Goal: Task Accomplishment & Management: Manage account settings

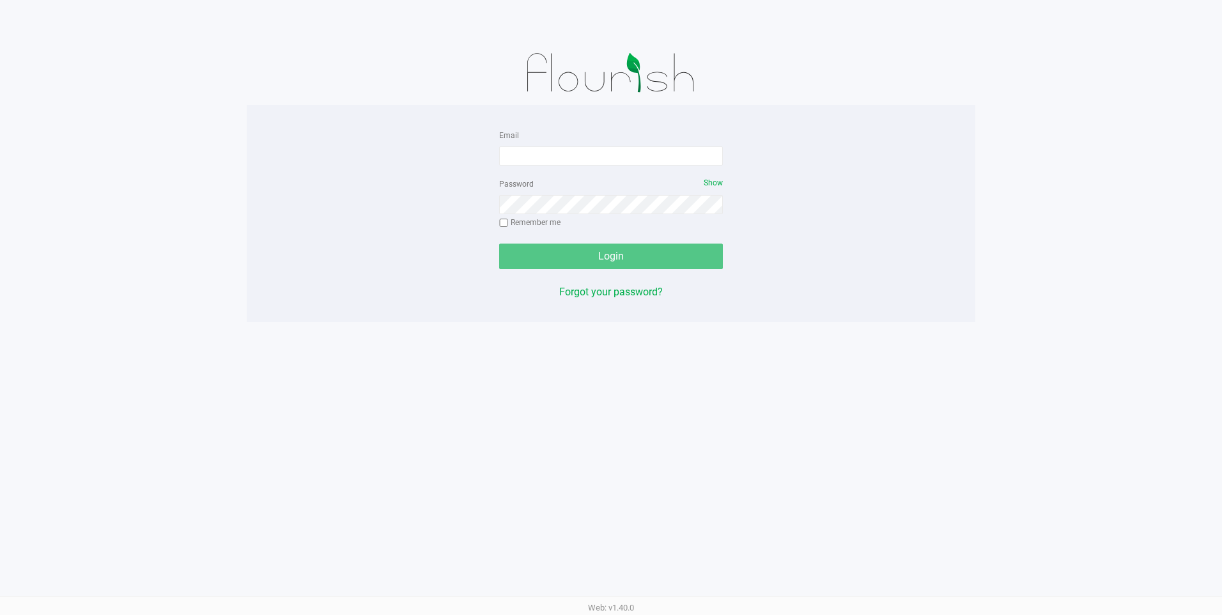
click at [536, 168] on form "Email Password Show Remember me Login" at bounding box center [611, 198] width 224 height 142
click at [539, 164] on input "Email" at bounding box center [611, 155] width 224 height 19
type input "[EMAIL_ADDRESS][DOMAIN_NAME]"
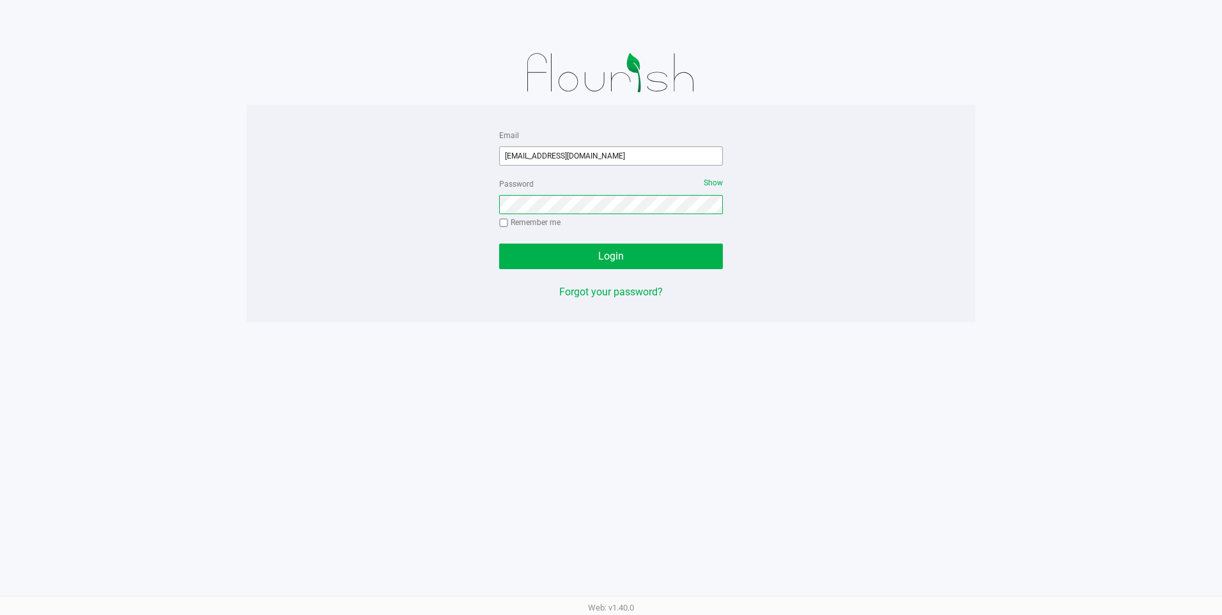
click at [499, 244] on button "Login" at bounding box center [611, 257] width 224 height 26
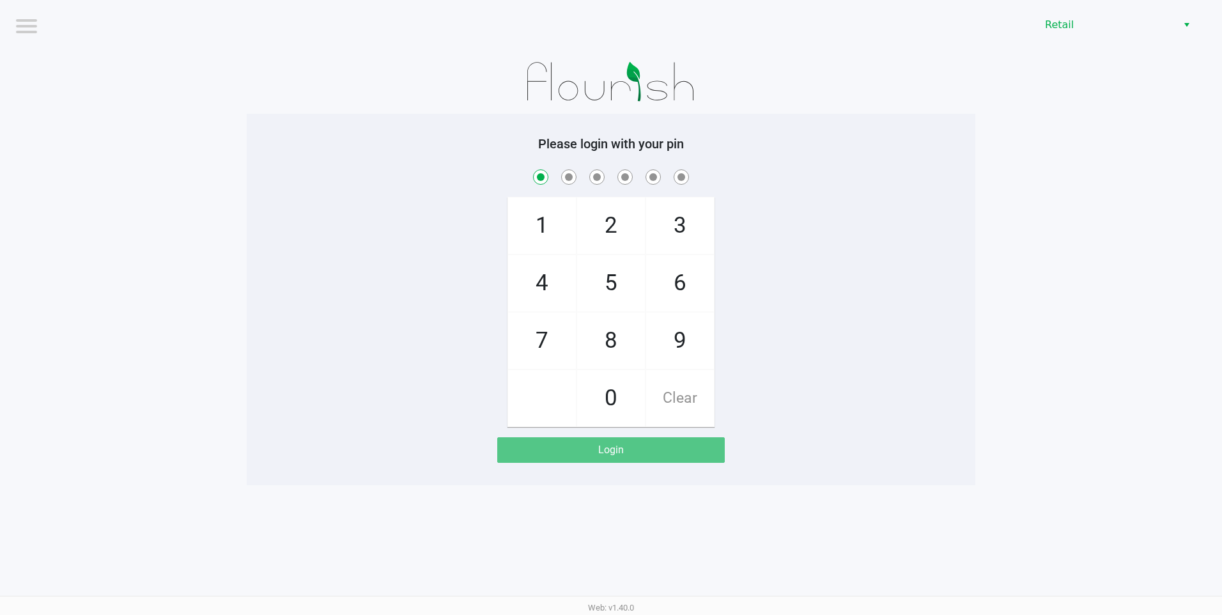
checkbox input "true"
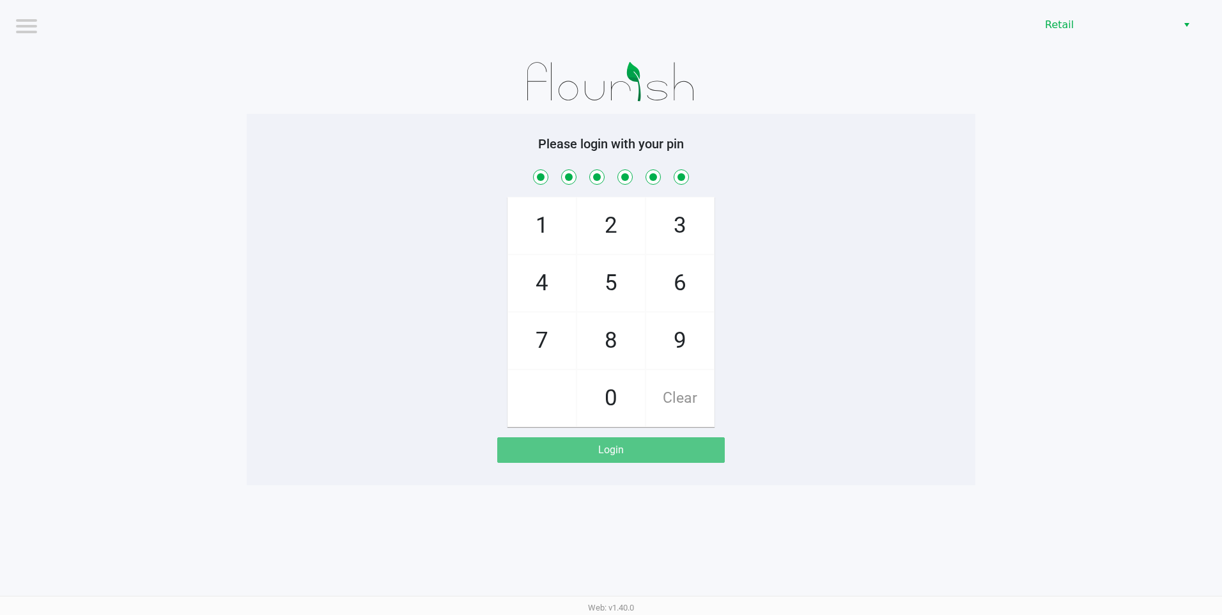
checkbox input "true"
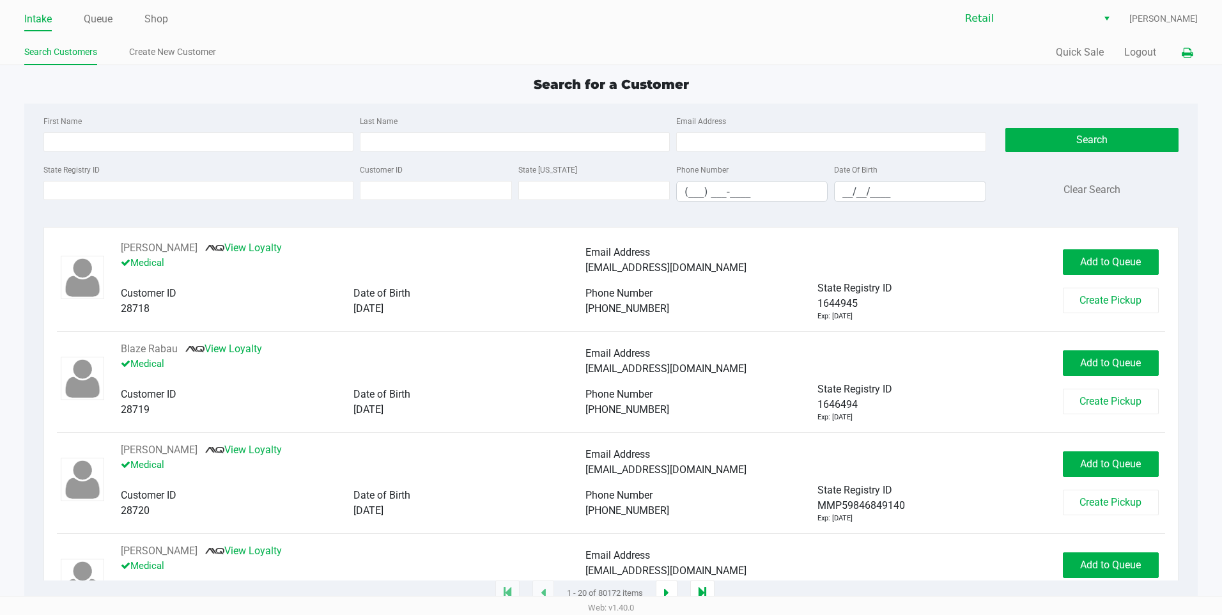
click at [1183, 53] on icon at bounding box center [1187, 53] width 11 height 9
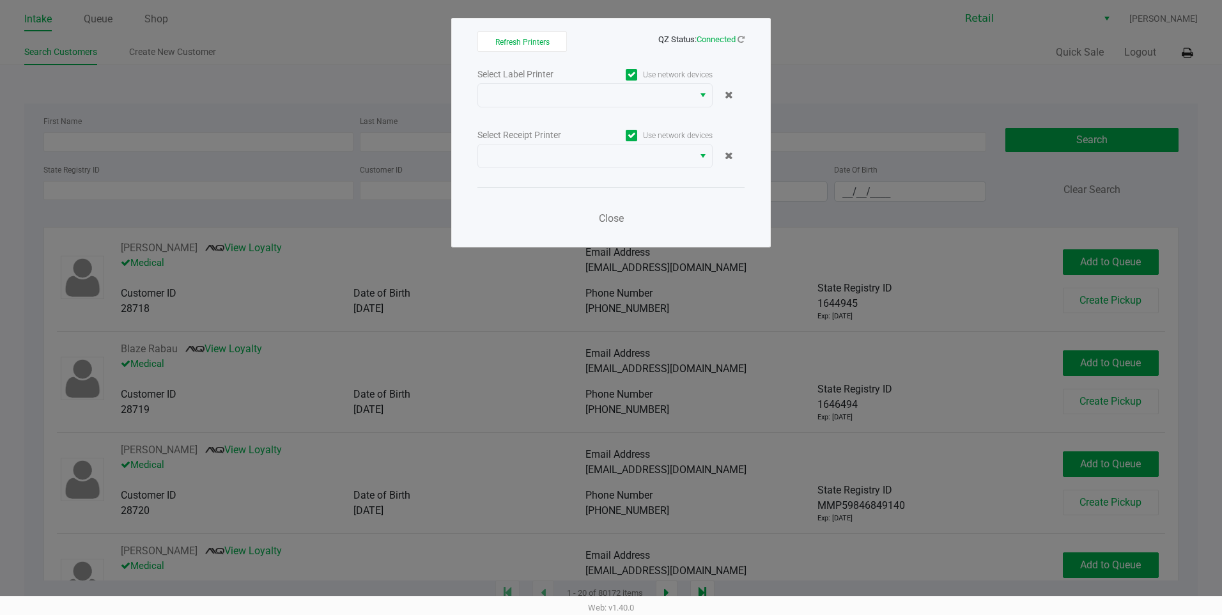
click at [661, 130] on label "Use network devices" at bounding box center [654, 136] width 118 height 12
click at [0, 0] on input "Use network devices" at bounding box center [0, 0] width 0 height 0
click at [658, 77] on label "Use network devices" at bounding box center [654, 75] width 118 height 12
click at [0, 0] on input "Use network devices" at bounding box center [0, 0] width 0 height 0
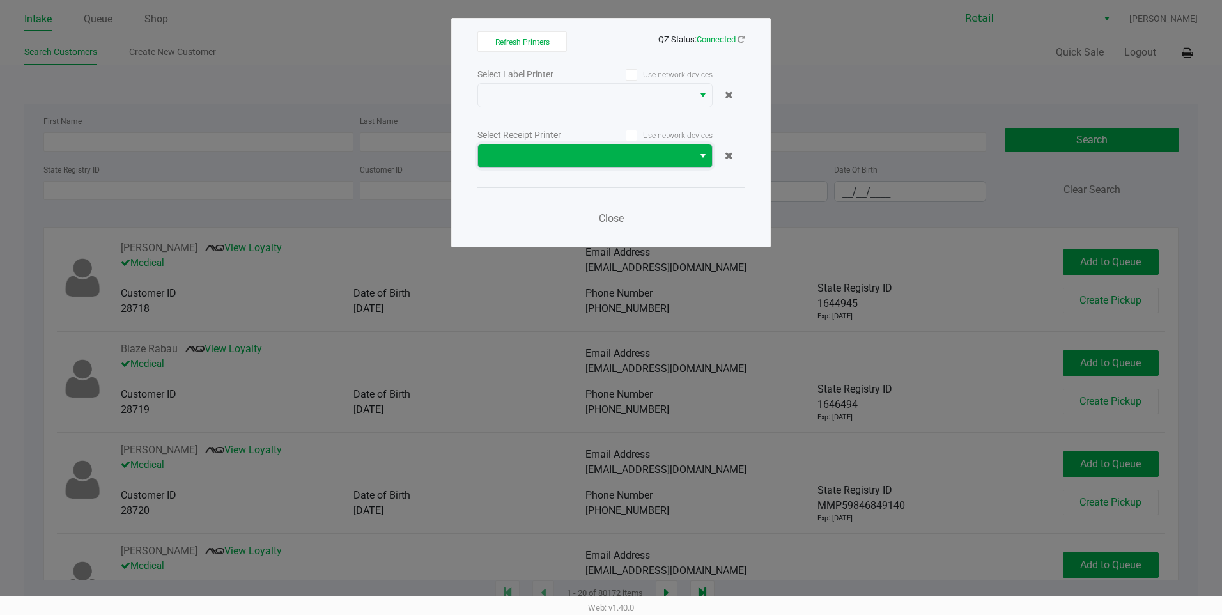
drag, startPoint x: 629, startPoint y: 164, endPoint x: 621, endPoint y: 168, distance: 8.6
click at [628, 164] on span at bounding box center [585, 155] width 215 height 23
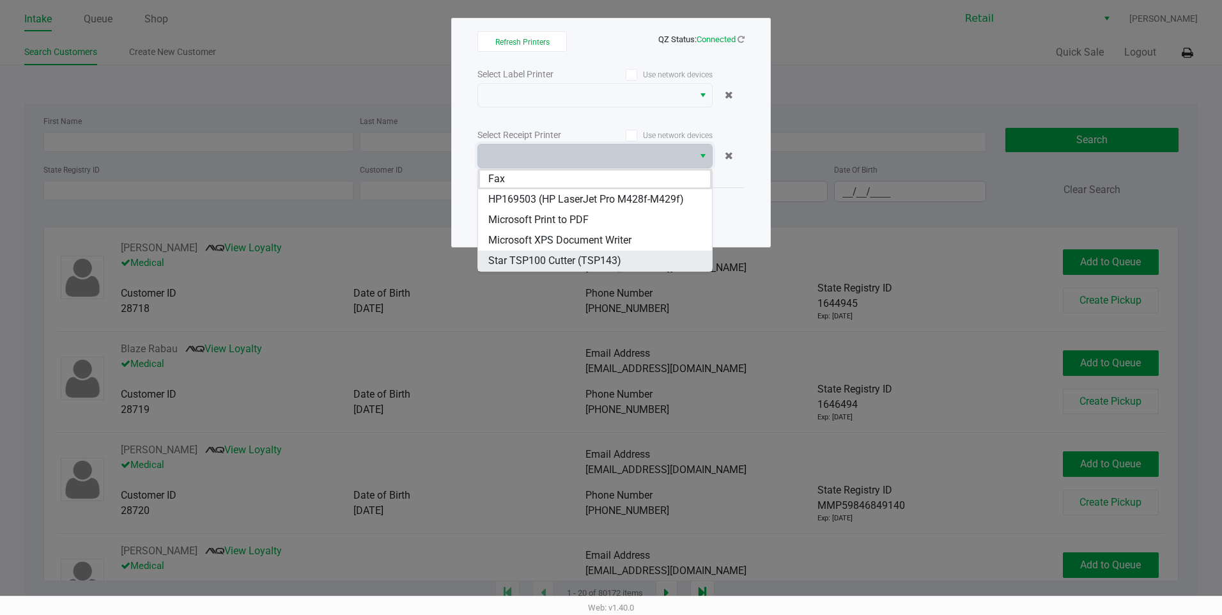
click at [554, 263] on span "Star TSP100 Cutter (TSP143)" at bounding box center [554, 260] width 133 height 15
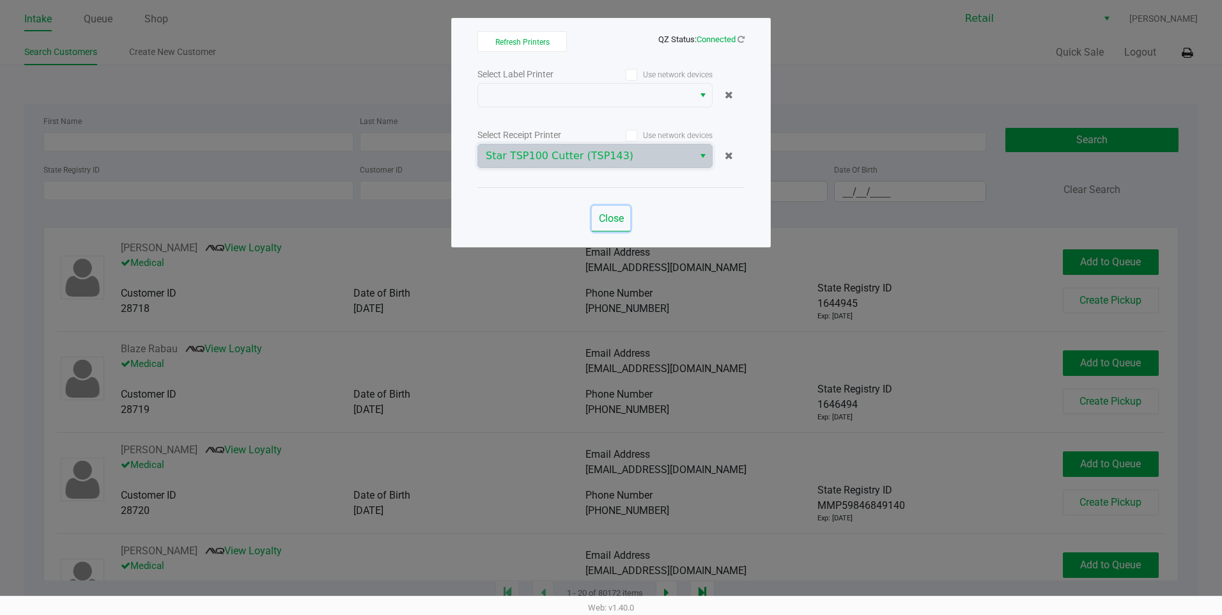
click at [623, 218] on span "Close" at bounding box center [611, 218] width 25 height 12
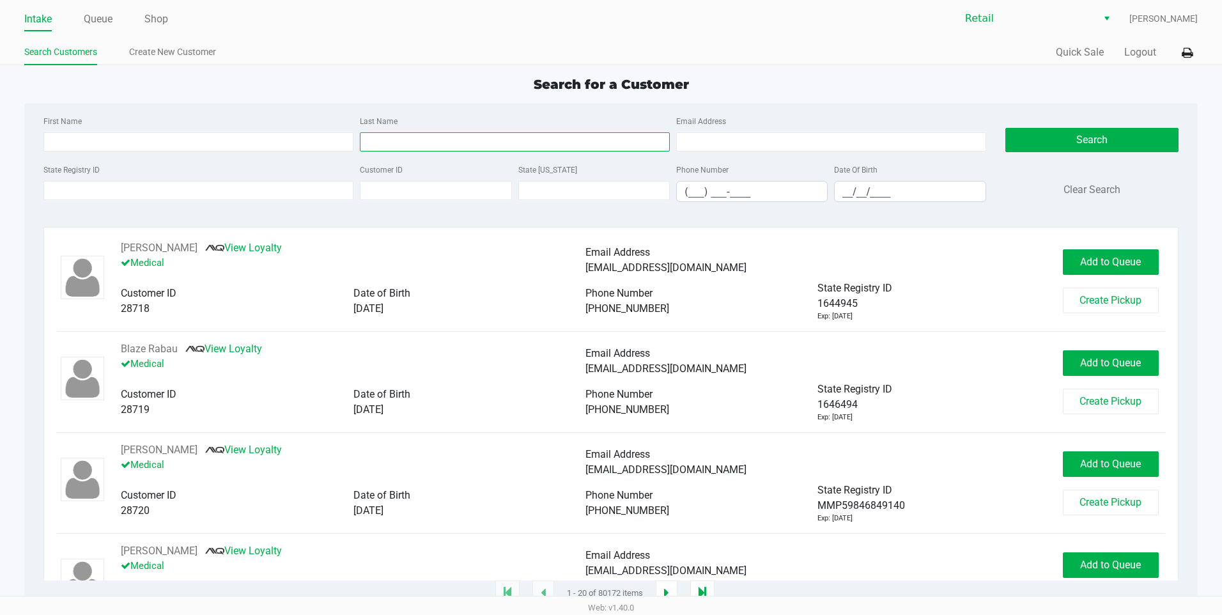
click at [487, 146] on input "Last Name" at bounding box center [515, 141] width 310 height 19
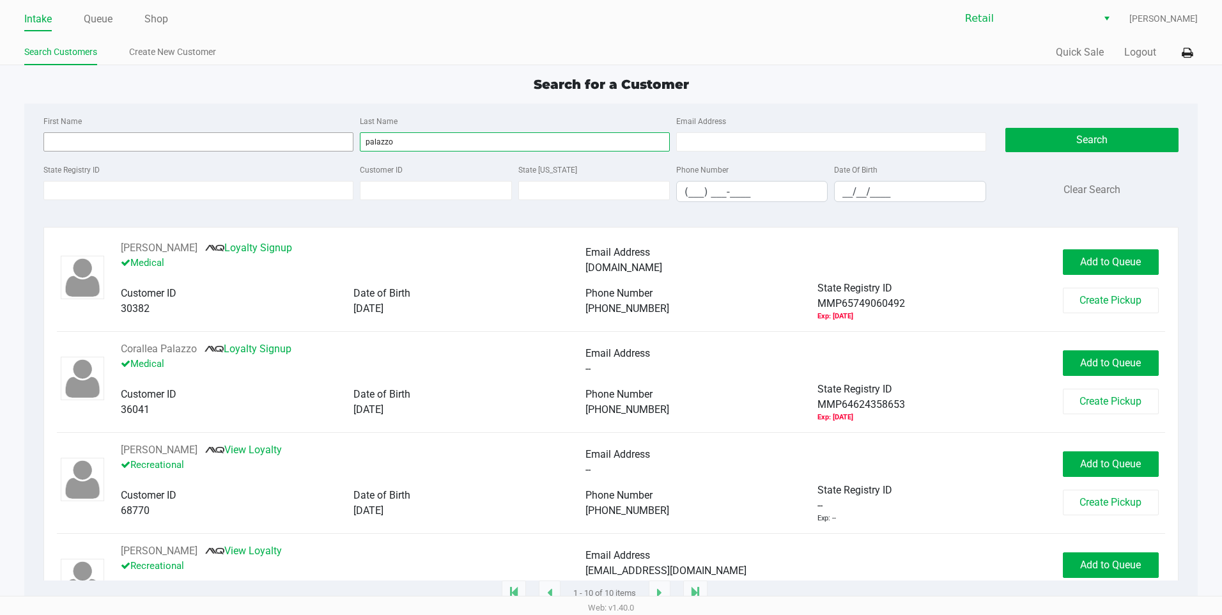
type input "palazzo"
click at [235, 140] on input "First Name" at bounding box center [198, 141] width 310 height 19
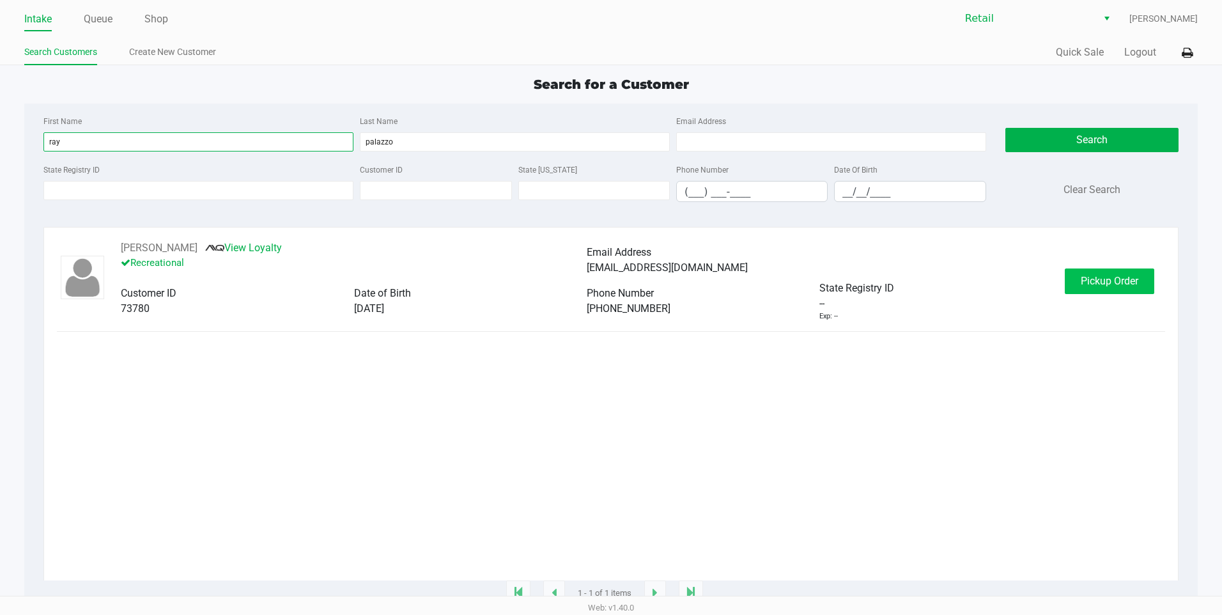
type input "ray"
click at [1135, 291] on button "Pickup Order" at bounding box center [1110, 282] width 90 height 26
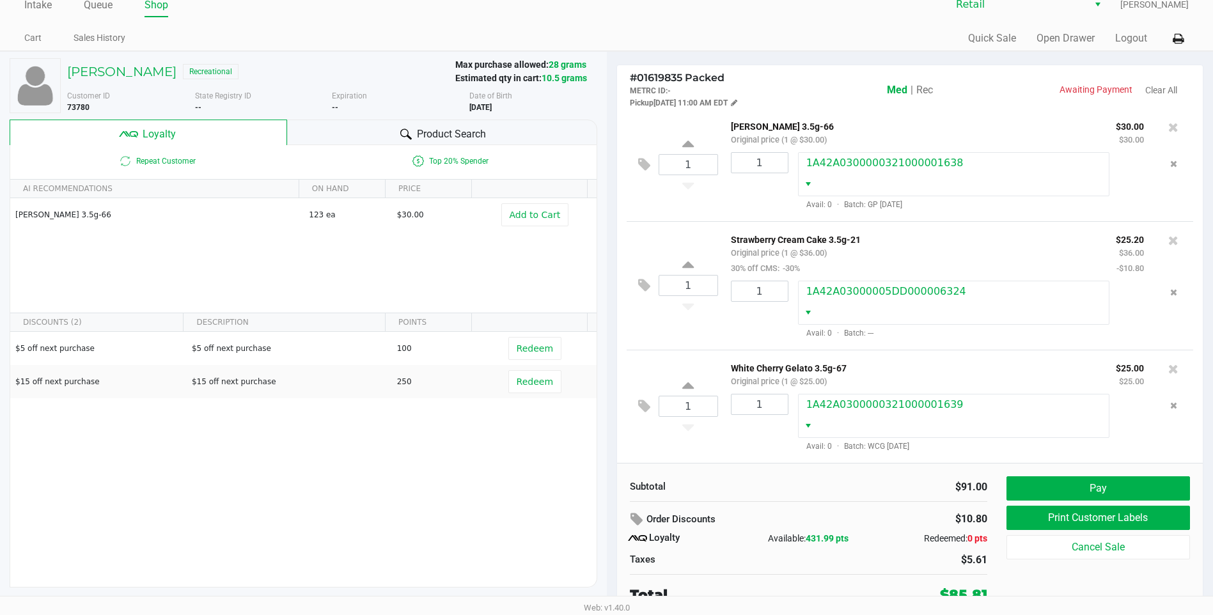
scroll to position [18, 0]
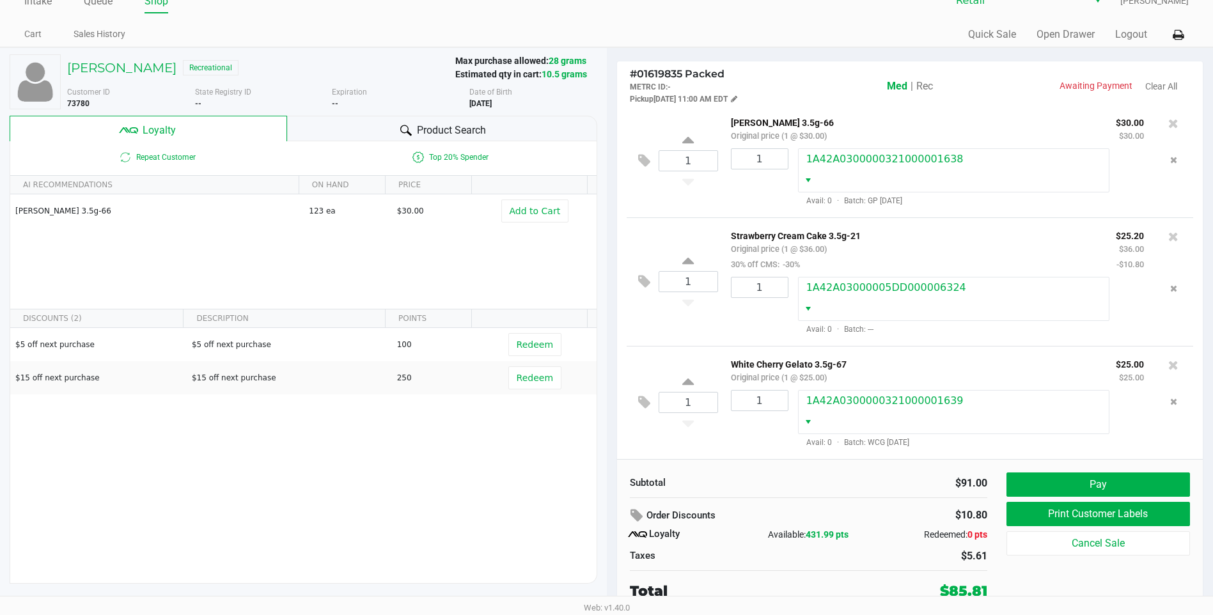
click at [927, 90] on span "Rec" at bounding box center [924, 86] width 17 height 12
click at [1082, 483] on button "Pay" at bounding box center [1097, 484] width 183 height 24
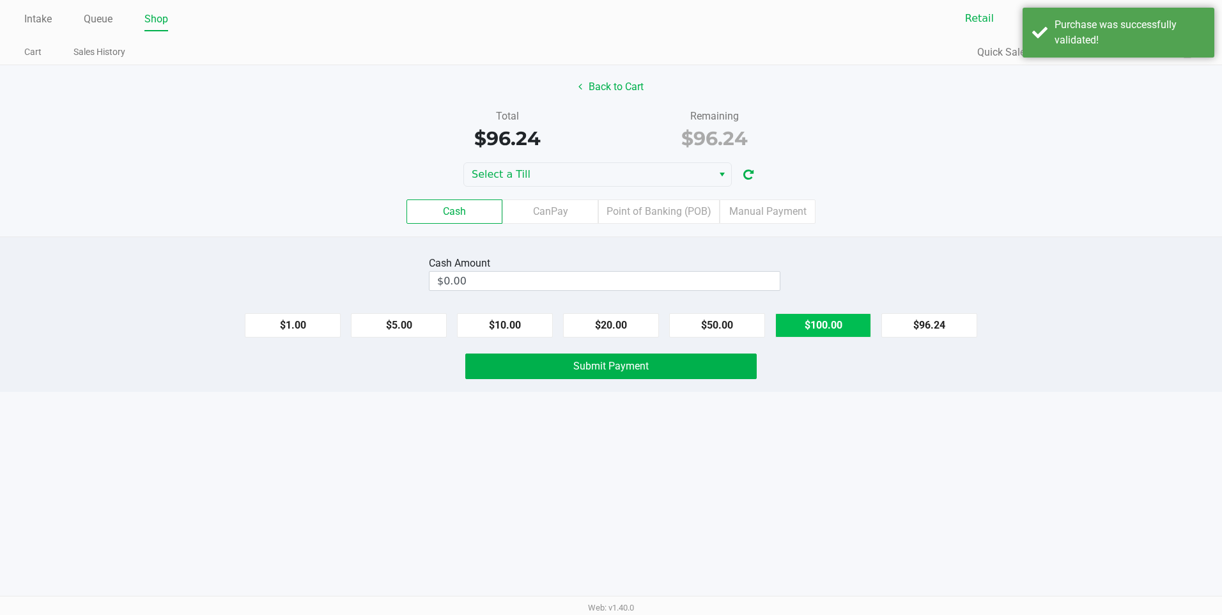
click at [836, 322] on button "$100.00" at bounding box center [824, 325] width 96 height 24
type input "$100.00"
click at [705, 368] on button "Submit Payment" at bounding box center [611, 367] width 292 height 26
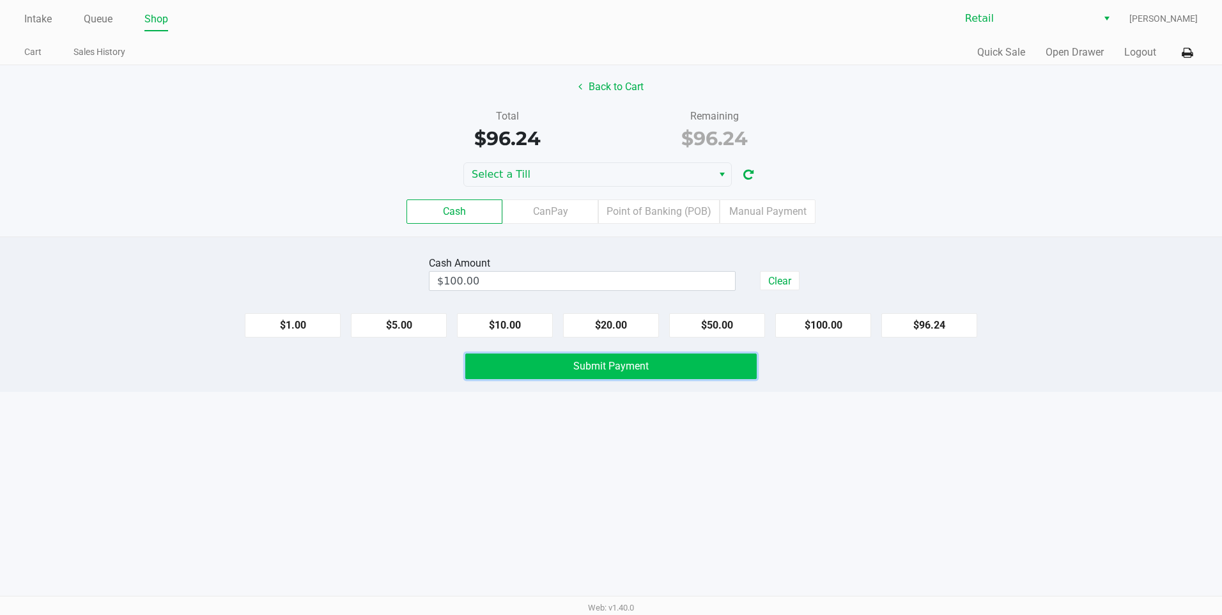
click at [705, 368] on button "Submit Payment" at bounding box center [611, 367] width 292 height 26
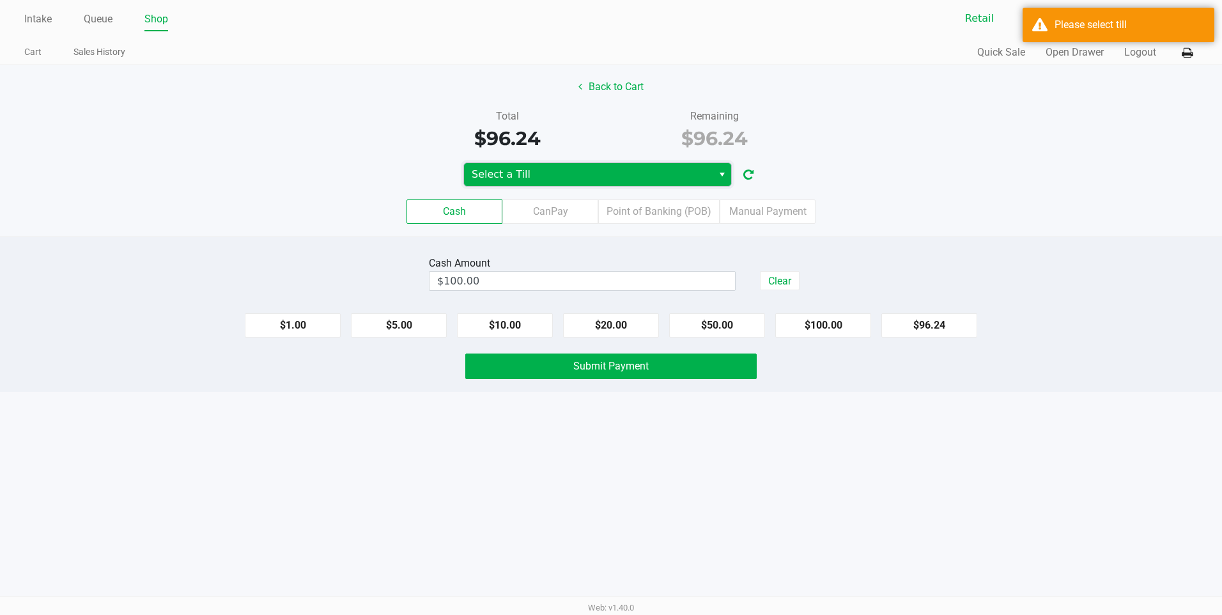
click at [526, 183] on span "Select a Till" at bounding box center [588, 174] width 249 height 23
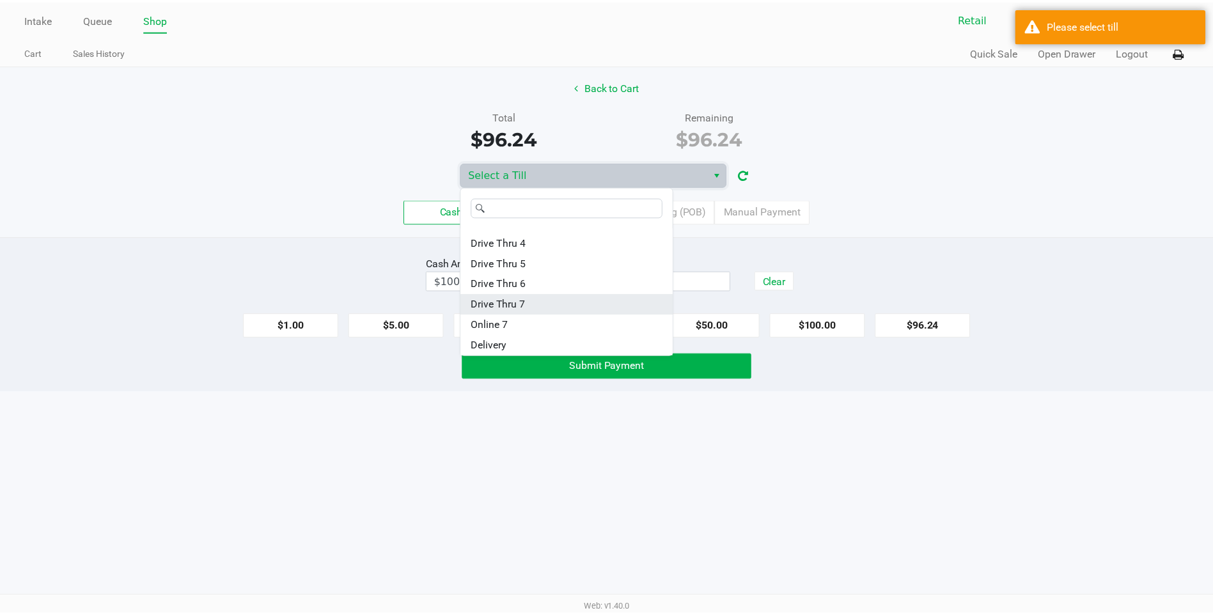
scroll to position [133, 0]
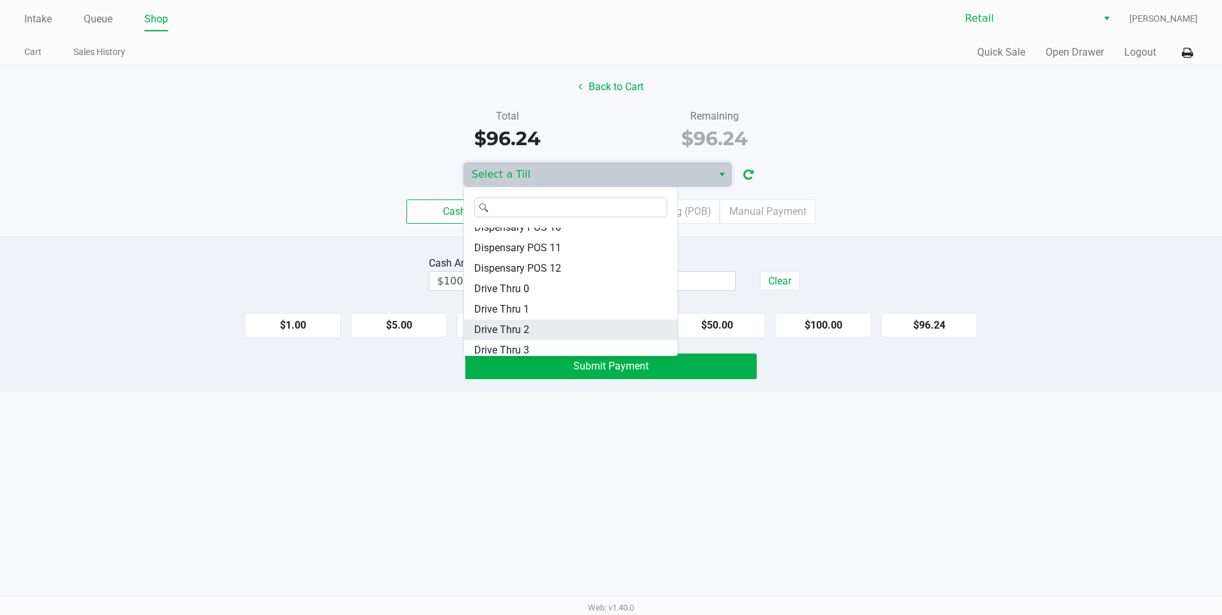
click at [504, 325] on span "Drive Thru 2" at bounding box center [501, 329] width 55 height 15
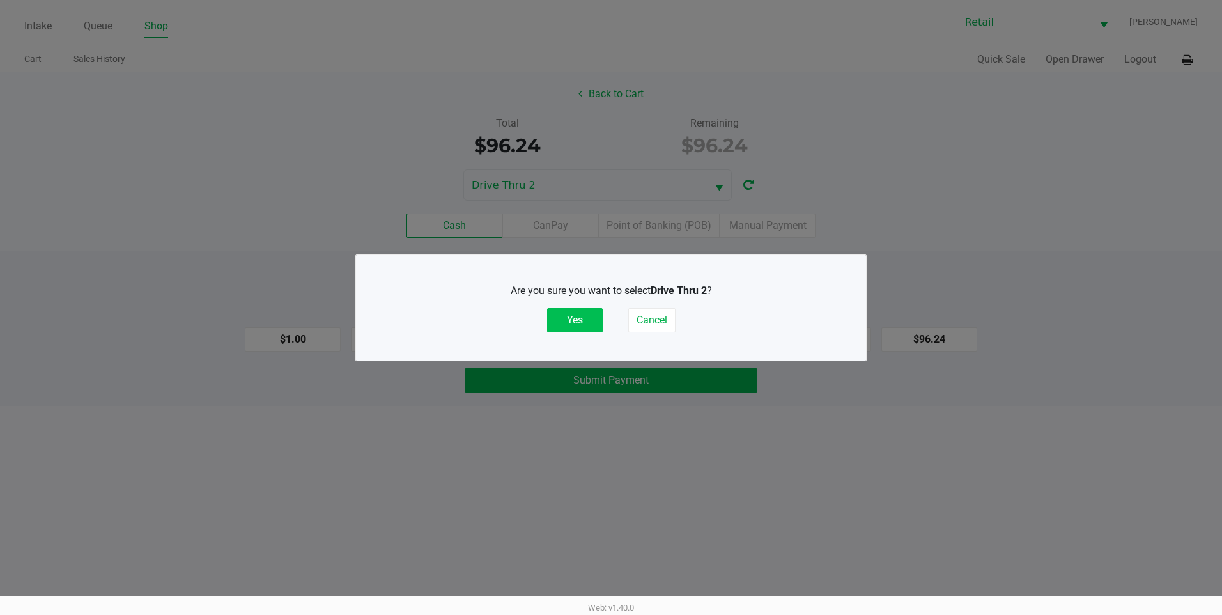
click at [581, 315] on button "Yes" at bounding box center [575, 320] width 56 height 24
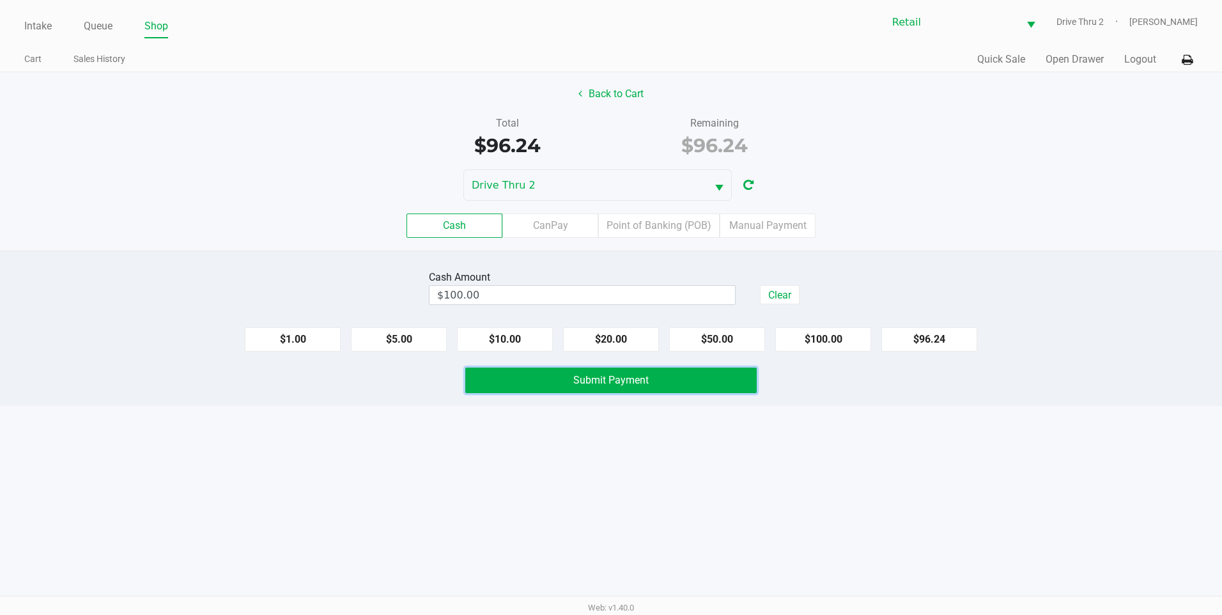
drag, startPoint x: 556, startPoint y: 370, endPoint x: 560, endPoint y: 376, distance: 7.3
click at [559, 375] on button "Submit Payment" at bounding box center [611, 381] width 292 height 26
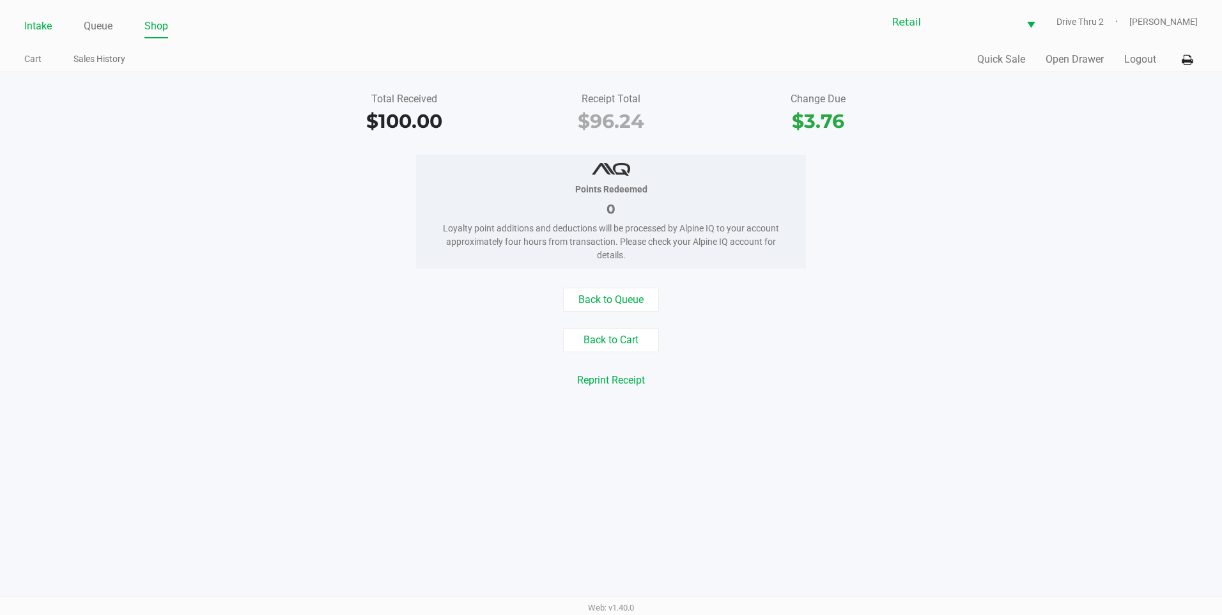
click at [35, 24] on link "Intake" at bounding box center [37, 26] width 27 height 18
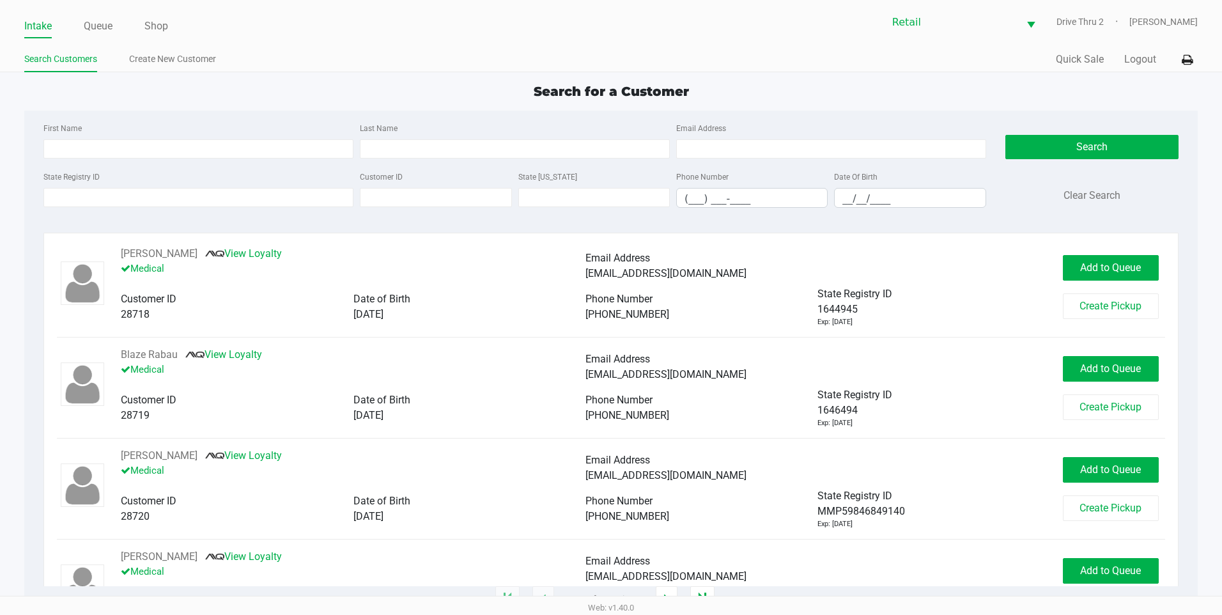
click at [440, 162] on div "First Name Last Name Email Address" at bounding box center [514, 144] width 949 height 49
click at [439, 146] on input "Last Name" at bounding box center [515, 148] width 310 height 19
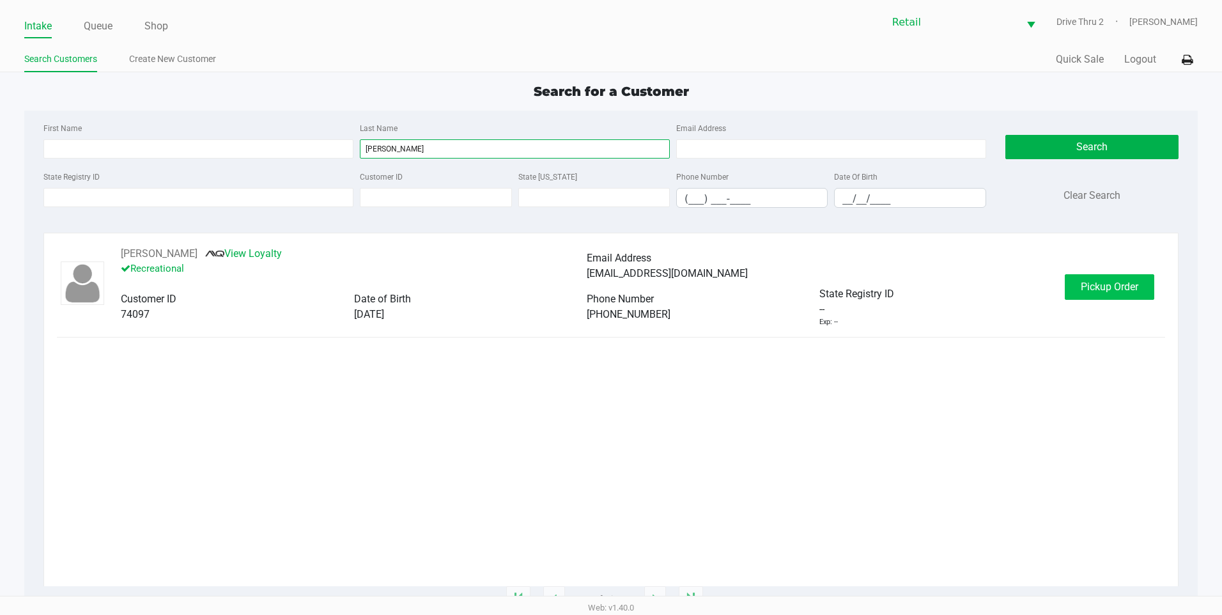
type input "arrecis"
click at [1130, 286] on span "Pickup Order" at bounding box center [1110, 287] width 58 height 12
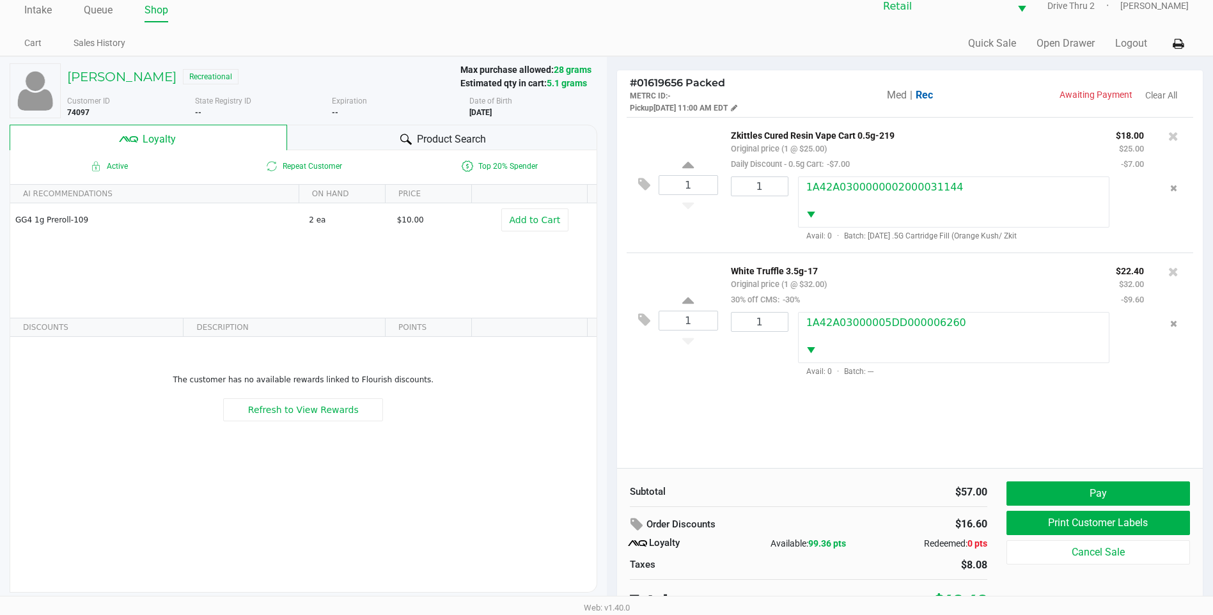
scroll to position [25, 0]
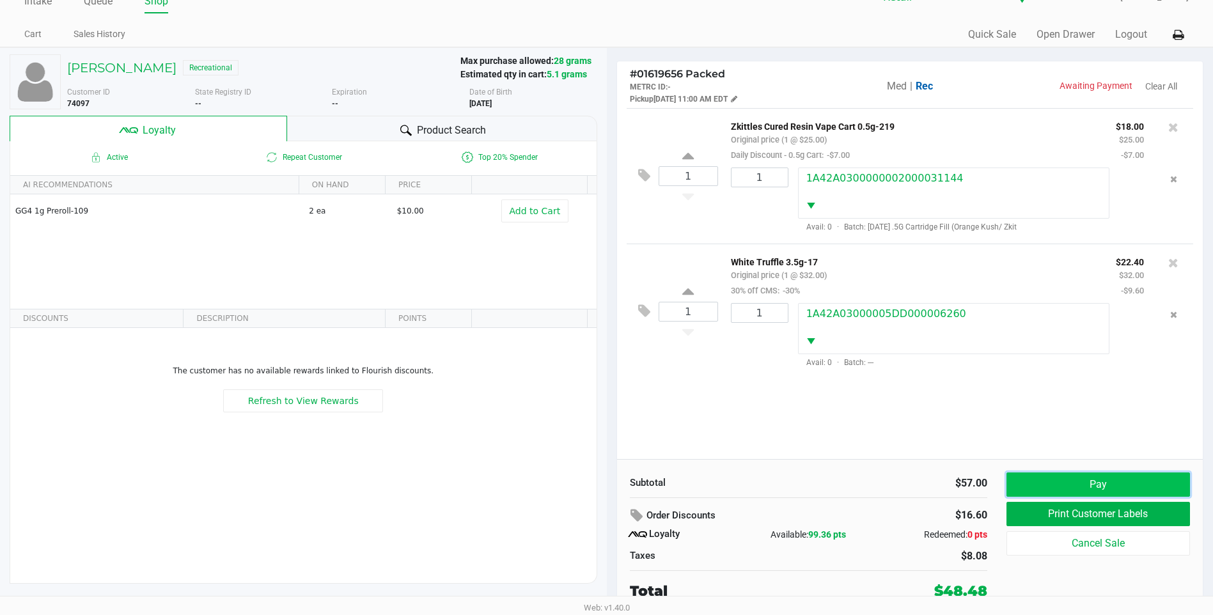
click at [1059, 480] on button "Pay" at bounding box center [1097, 484] width 183 height 24
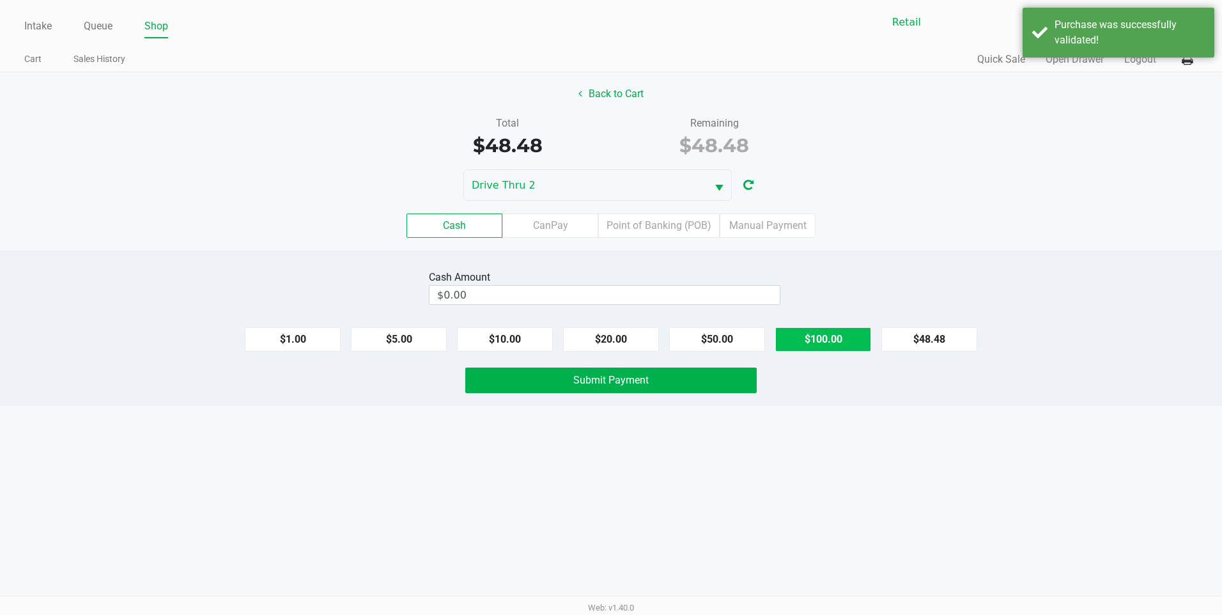
click at [827, 348] on button "$100.00" at bounding box center [824, 339] width 96 height 24
type input "$100.00"
click at [689, 389] on button "Submit Payment" at bounding box center [611, 381] width 292 height 26
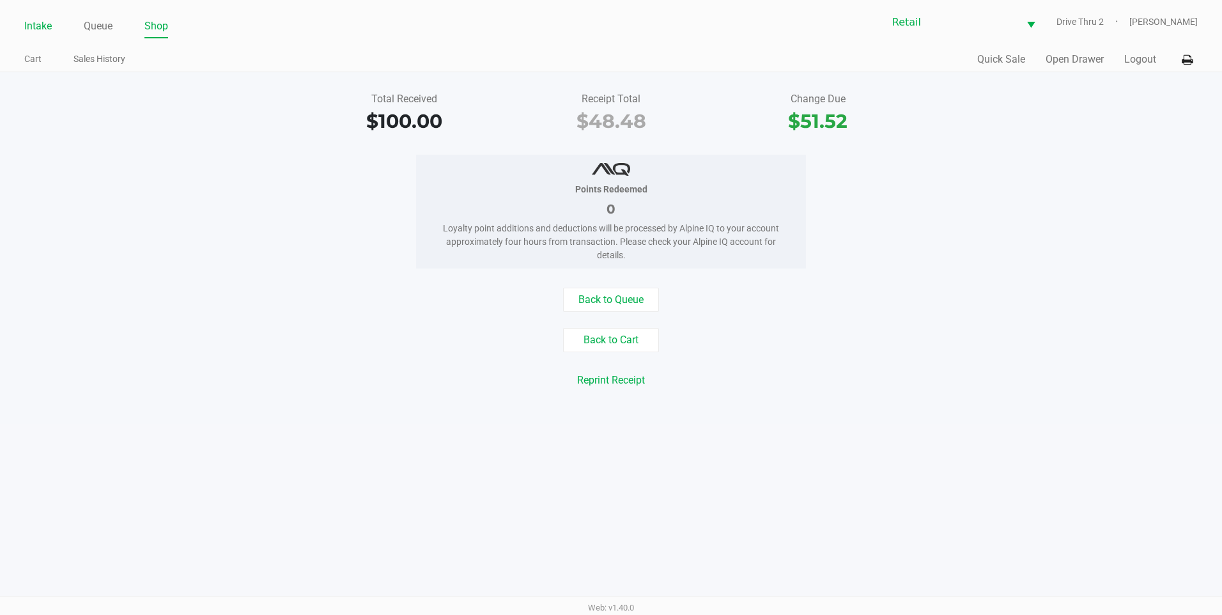
click at [34, 27] on link "Intake" at bounding box center [37, 26] width 27 height 18
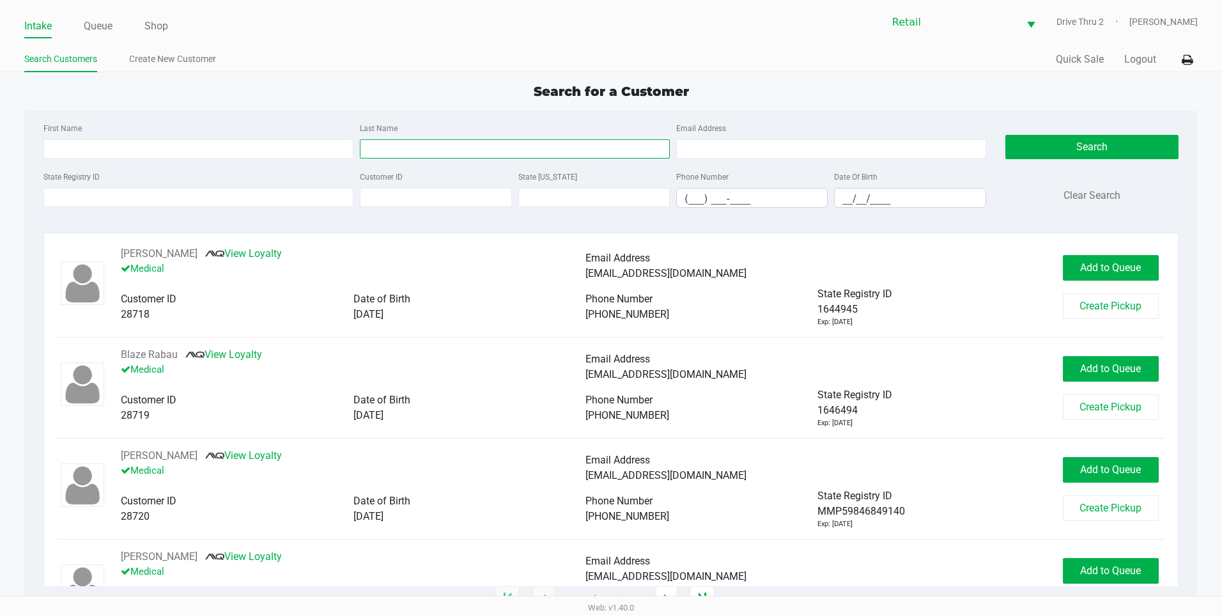
click at [412, 151] on input "Last Name" at bounding box center [515, 148] width 310 height 19
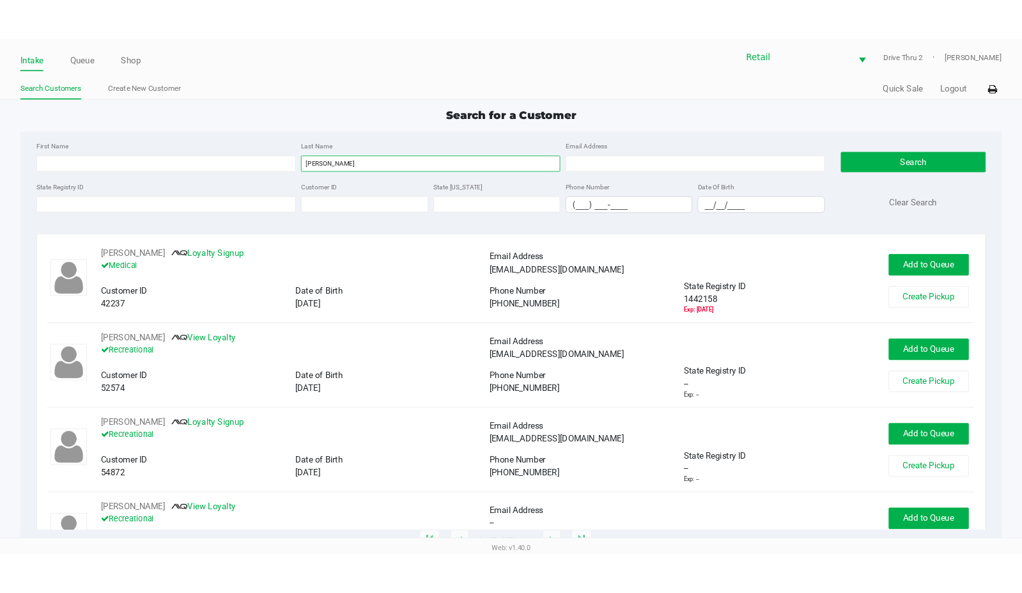
scroll to position [320, 0]
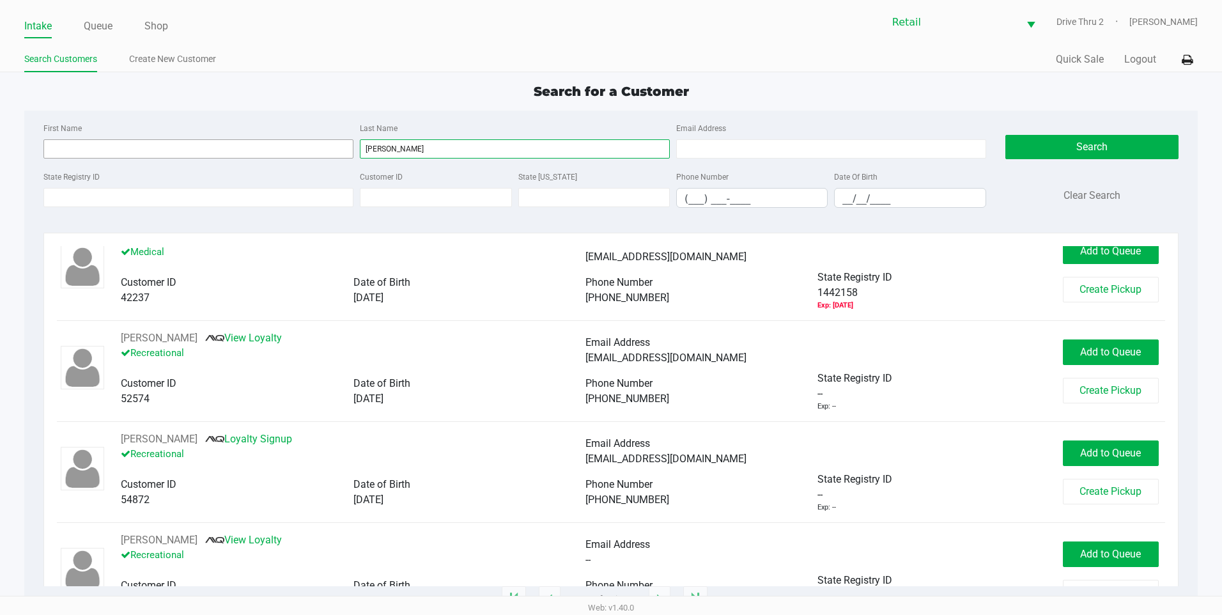
type input "damico"
click at [172, 155] on input "First Name" at bounding box center [198, 148] width 310 height 19
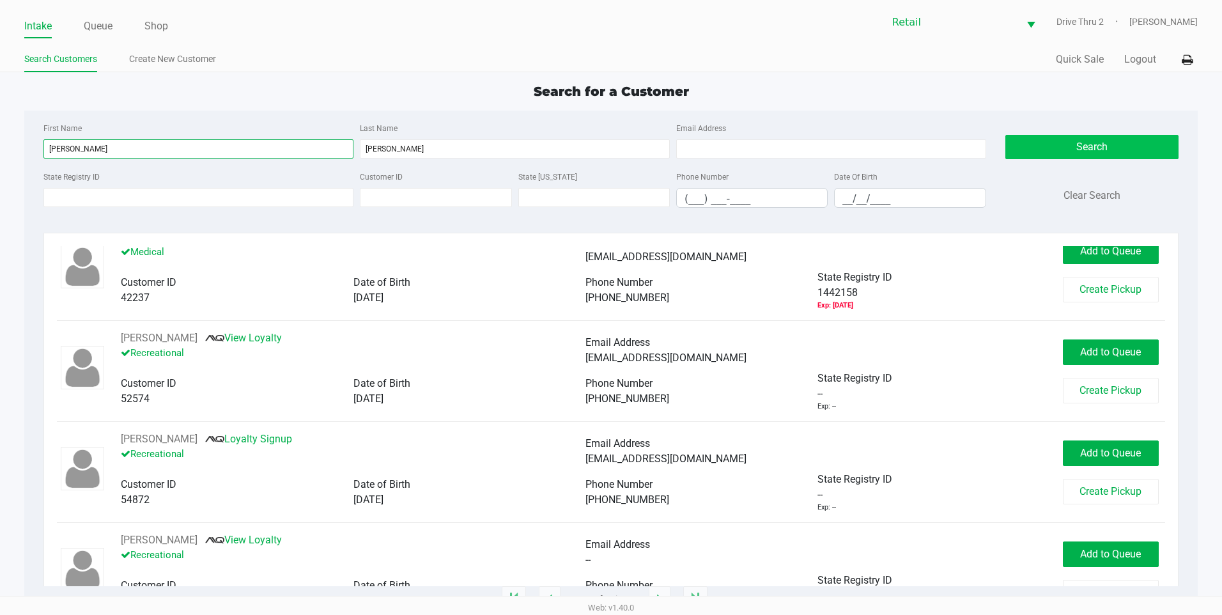
type input "thoms"
click at [1034, 153] on button "Search" at bounding box center [1092, 147] width 173 height 24
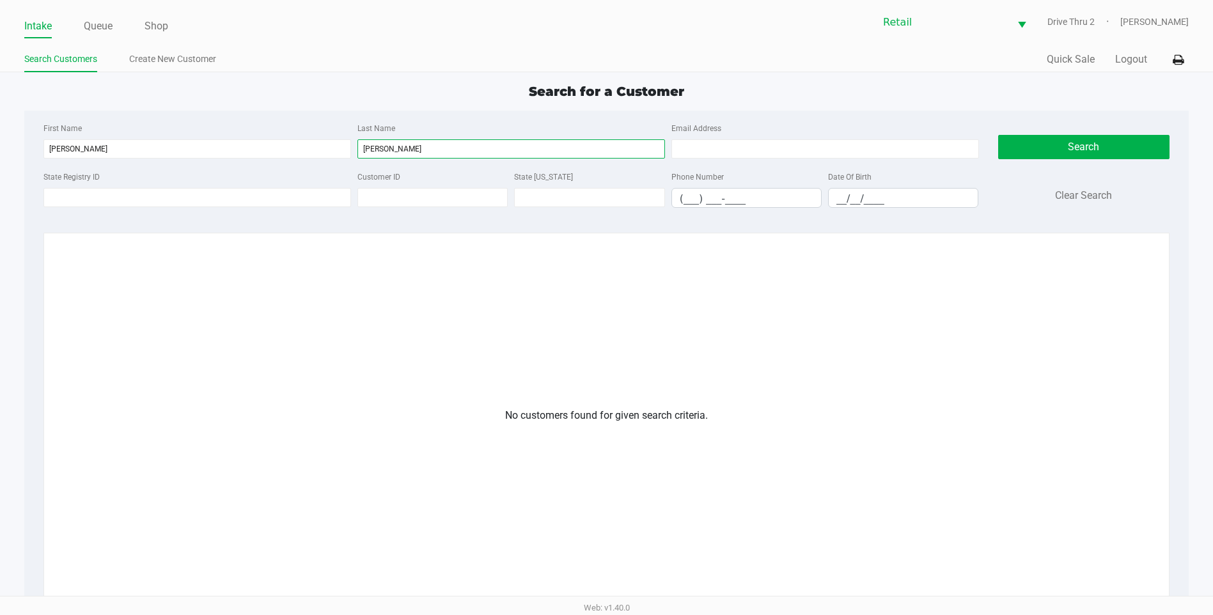
click at [369, 153] on input "damico" at bounding box center [511, 148] width 308 height 19
type input "damico"
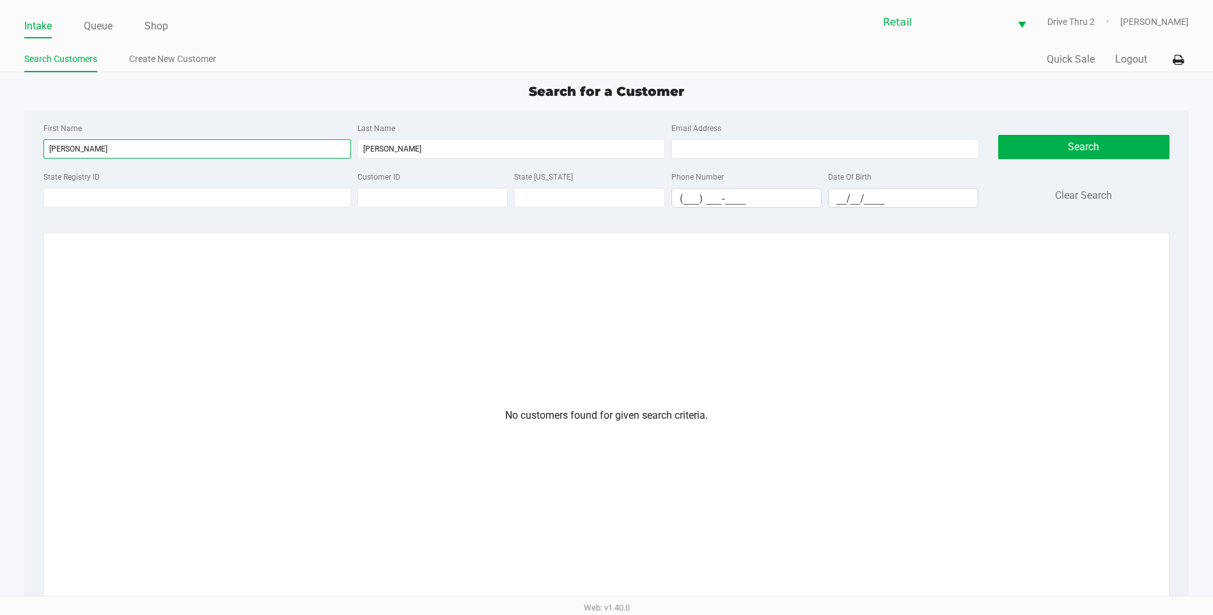
click at [218, 144] on input "thoms" at bounding box center [197, 148] width 308 height 19
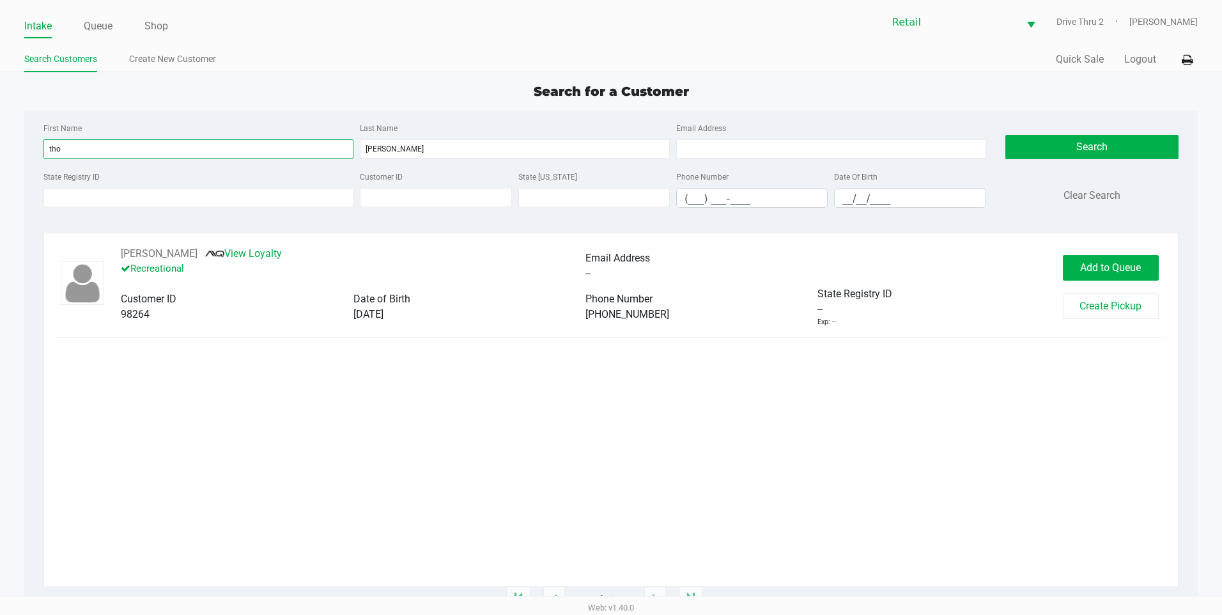
type input "tho"
click at [717, 331] on div "Thomas Damico View Loyalty Recreational Email Address -- Customer ID 98264 Date…" at bounding box center [611, 416] width 1109 height 340
click at [174, 255] on button "Thomas Damico" at bounding box center [159, 253] width 77 height 15
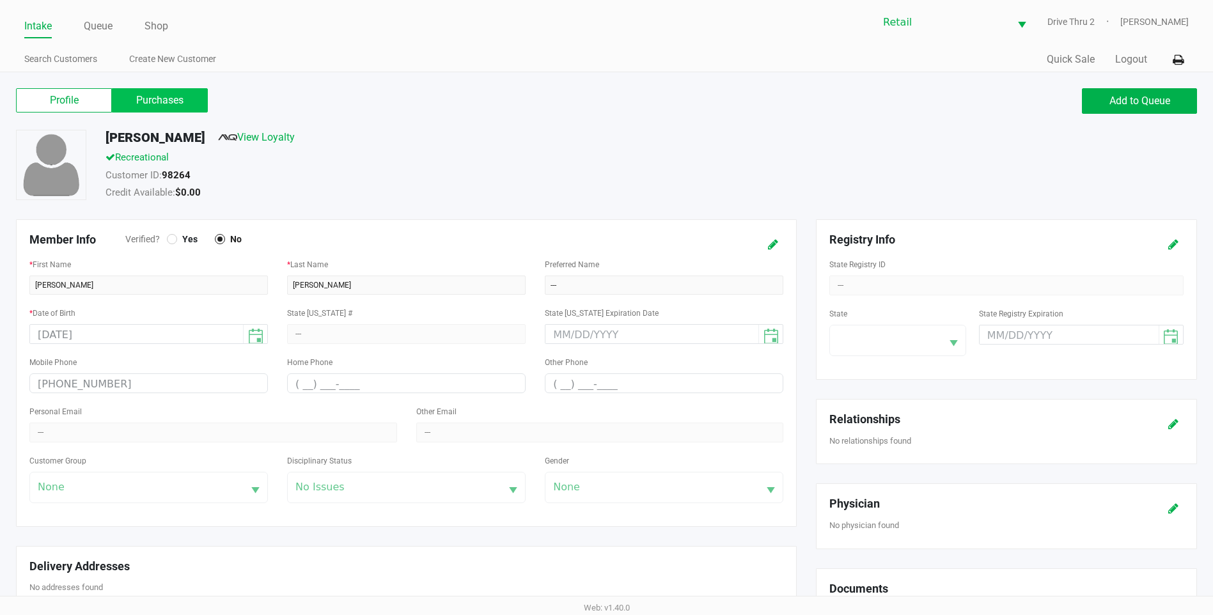
click at [177, 111] on label "Purchases" at bounding box center [160, 100] width 96 height 24
click at [0, 0] on 1 "Purchases" at bounding box center [0, 0] width 0 height 0
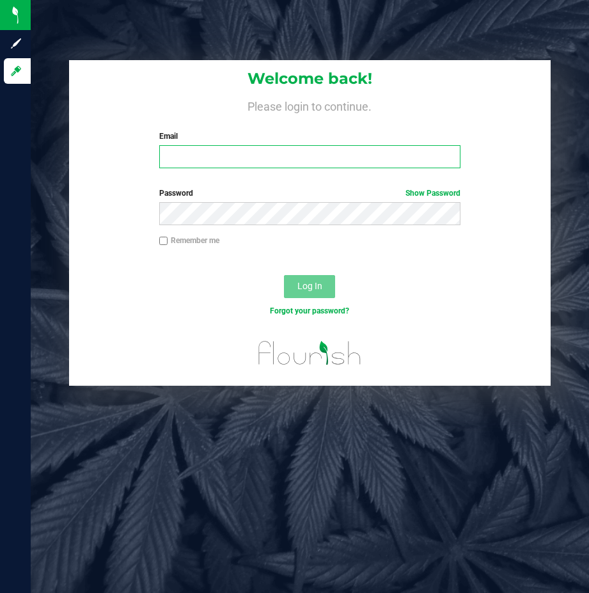
click at [221, 146] on input "Email" at bounding box center [310, 156] width 302 height 23
type input "[EMAIL_ADDRESS][DOMAIN_NAME]"
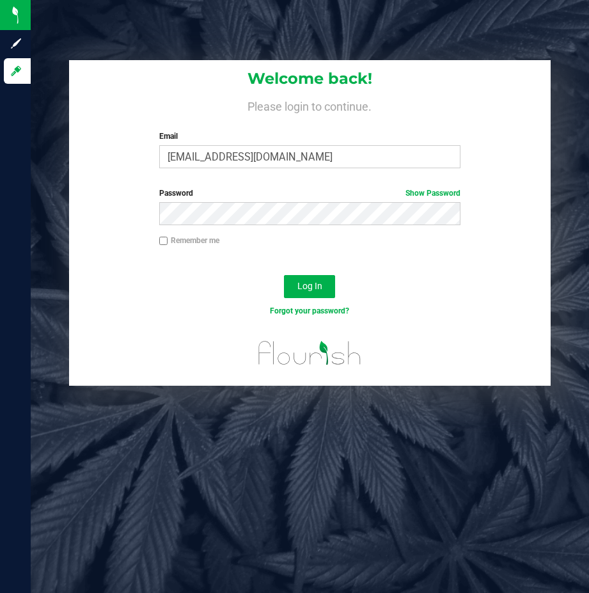
click at [198, 236] on label "Remember me" at bounding box center [189, 241] width 60 height 12
click at [168, 237] on input "Remember me" at bounding box center [163, 241] width 9 height 9
checkbox input "true"
click at [309, 287] on span "Log In" at bounding box center [309, 286] width 25 height 10
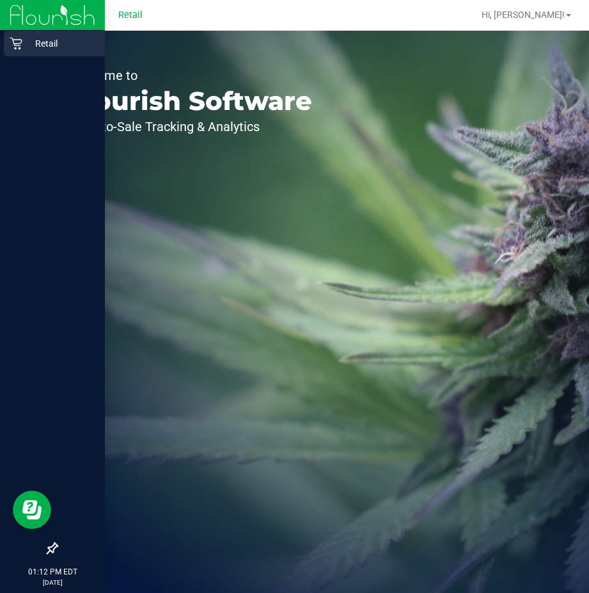
click at [14, 44] on icon at bounding box center [16, 44] width 12 height 12
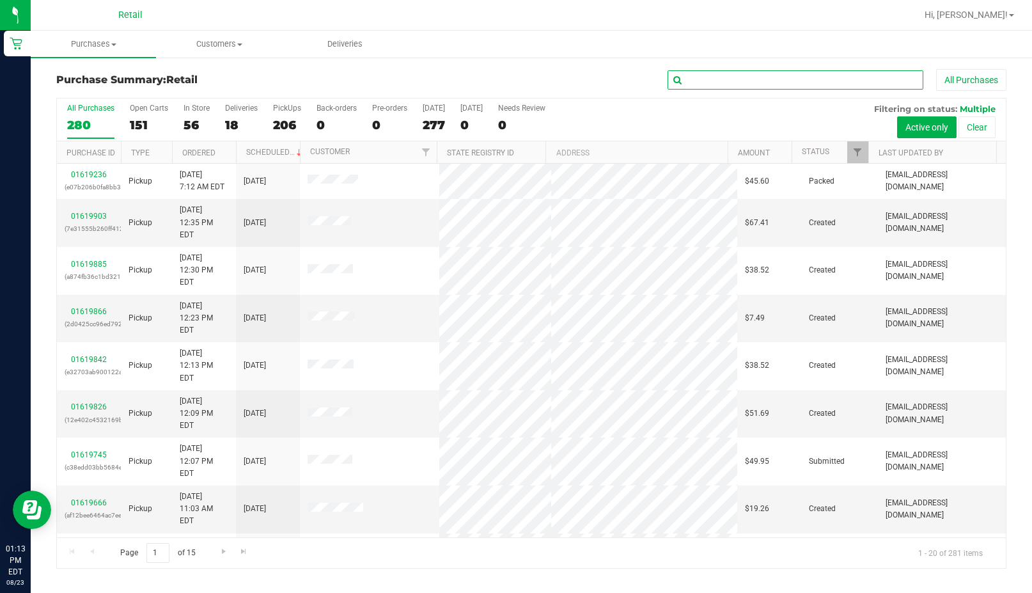
click at [588, 77] on input "text" at bounding box center [795, 79] width 256 height 19
type input "[PERSON_NAME]"
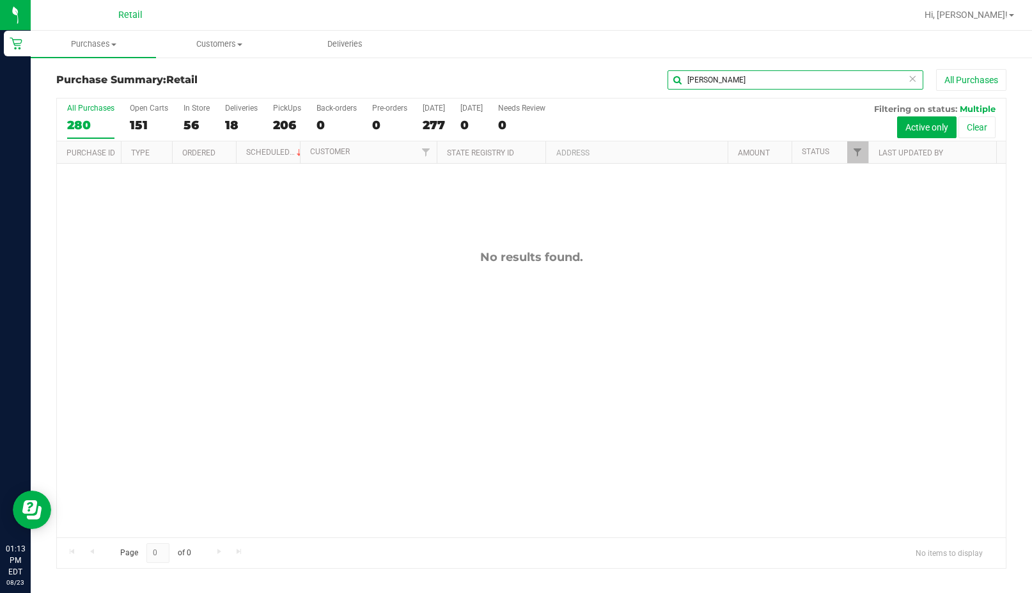
drag, startPoint x: 728, startPoint y: 79, endPoint x: 656, endPoint y: 83, distance: 71.7
click at [588, 83] on div "[PERSON_NAME] All Purchases" at bounding box center [690, 80] width 634 height 22
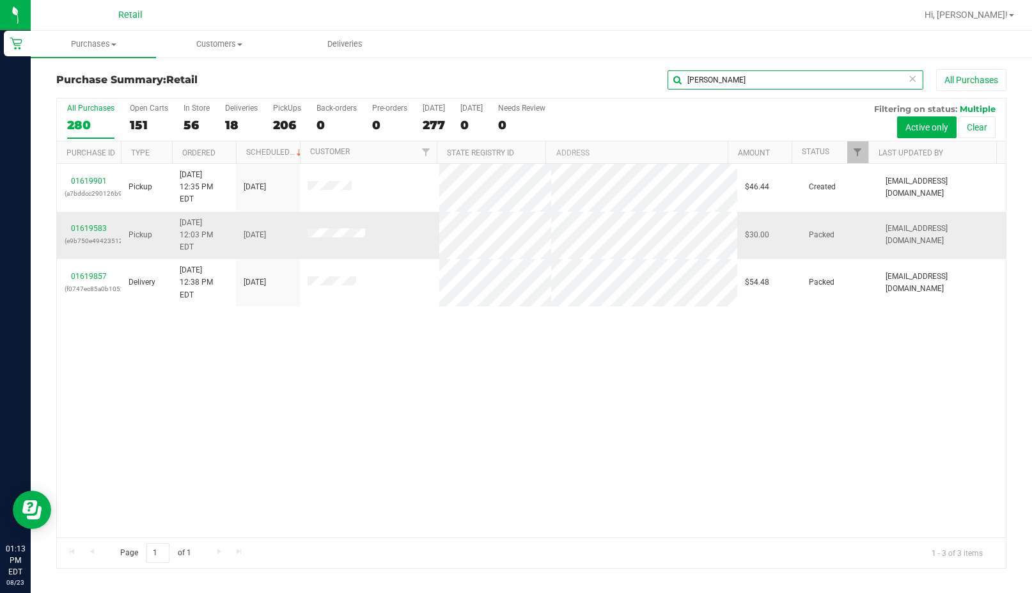
type input "[PERSON_NAME]"
click at [400, 221] on td at bounding box center [369, 236] width 139 height 48
click at [90, 224] on link "01619583" at bounding box center [89, 228] width 36 height 9
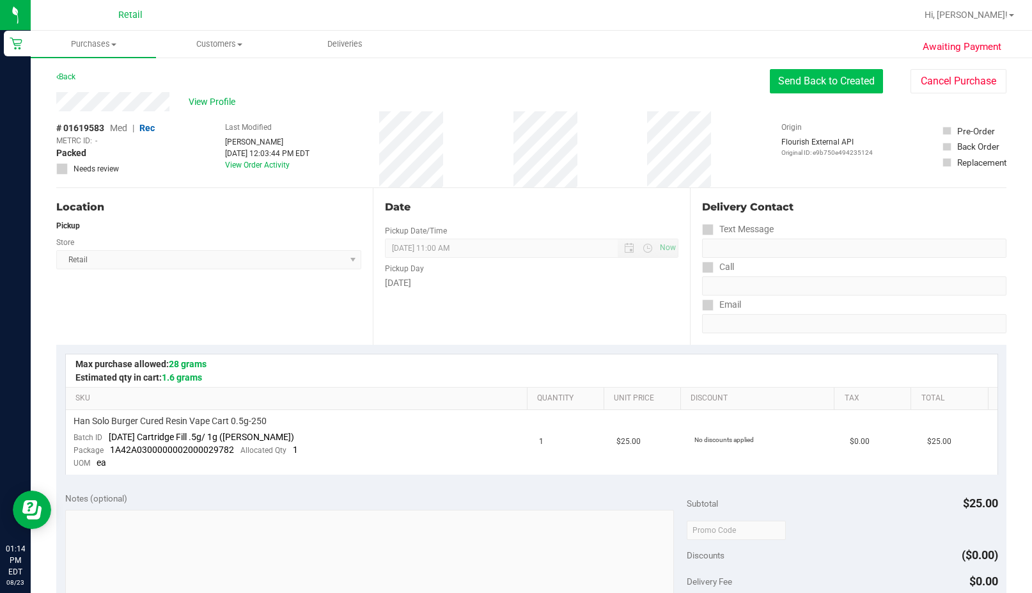
click at [588, 84] on button "Send Back to Created" at bounding box center [826, 81] width 113 height 24
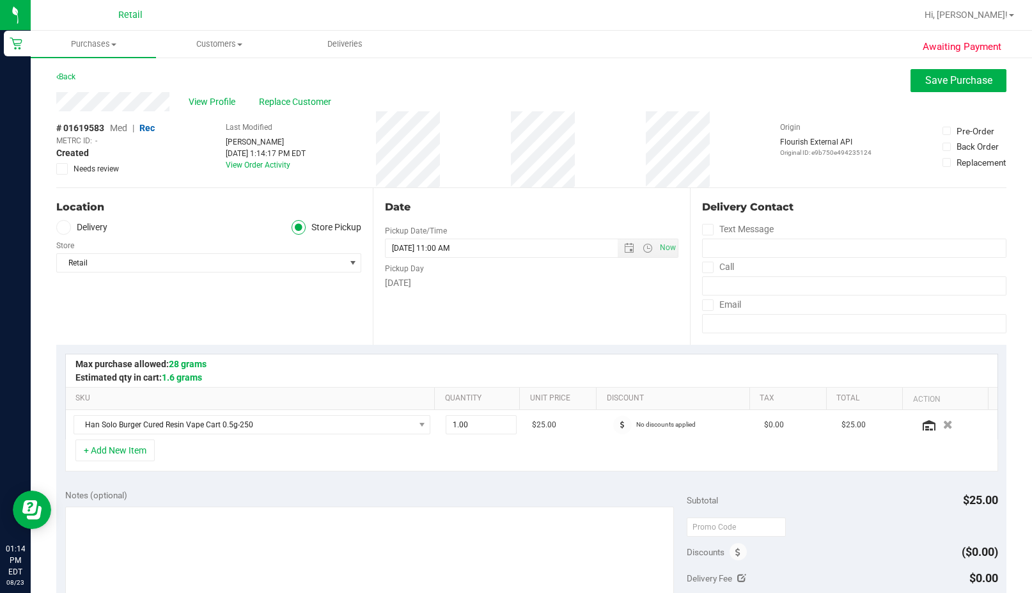
click at [268, 104] on span "Replace Customer" at bounding box center [297, 101] width 77 height 13
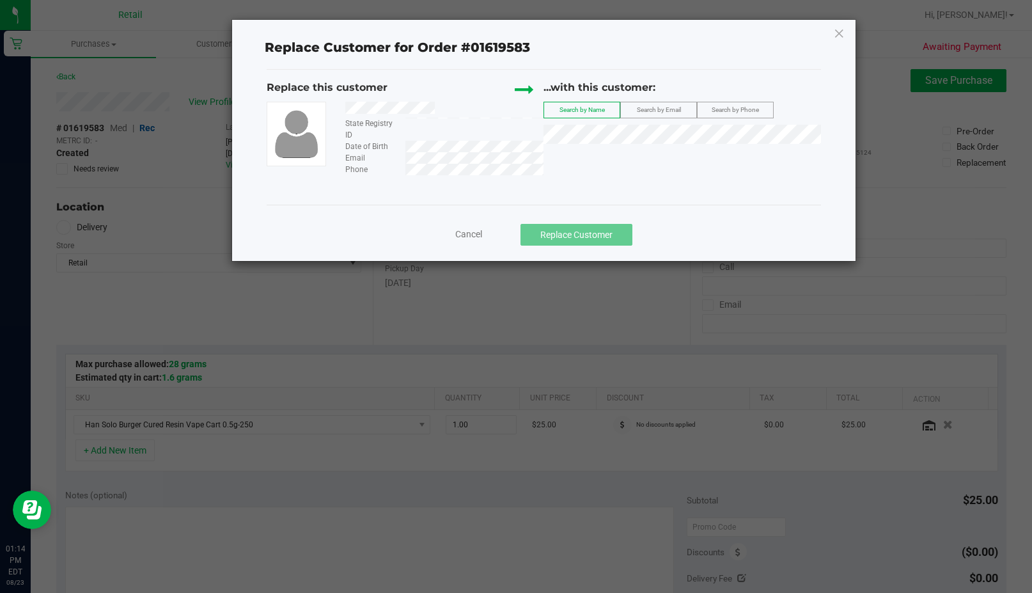
click at [572, 123] on div "...with this customer: Search by Name Search by Email Search by Phone" at bounding box center [681, 115] width 277 height 70
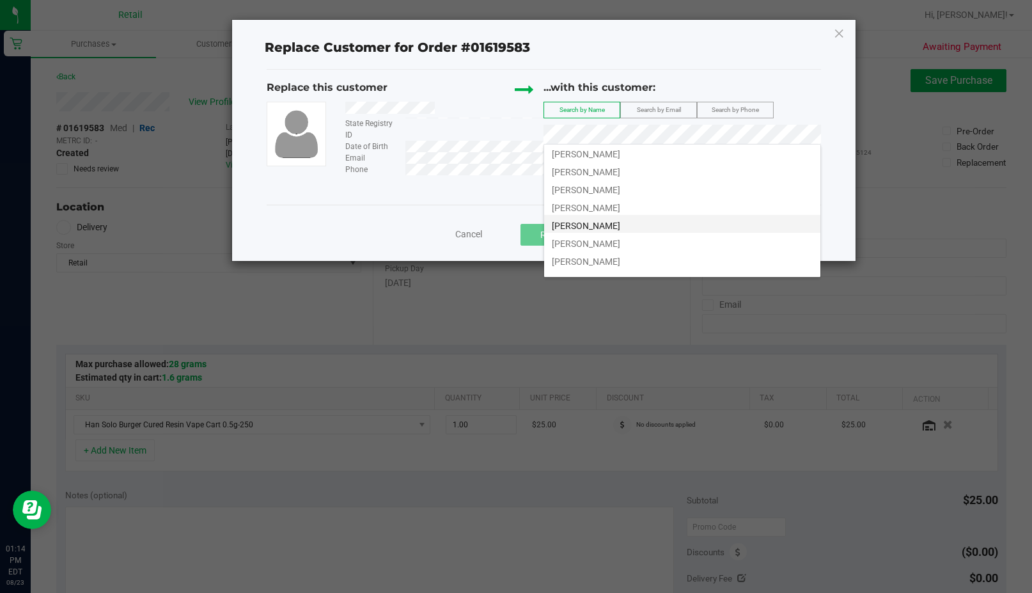
scroll to position [194, 0]
click at [577, 233] on span "[PERSON_NAME]" at bounding box center [586, 232] width 68 height 10
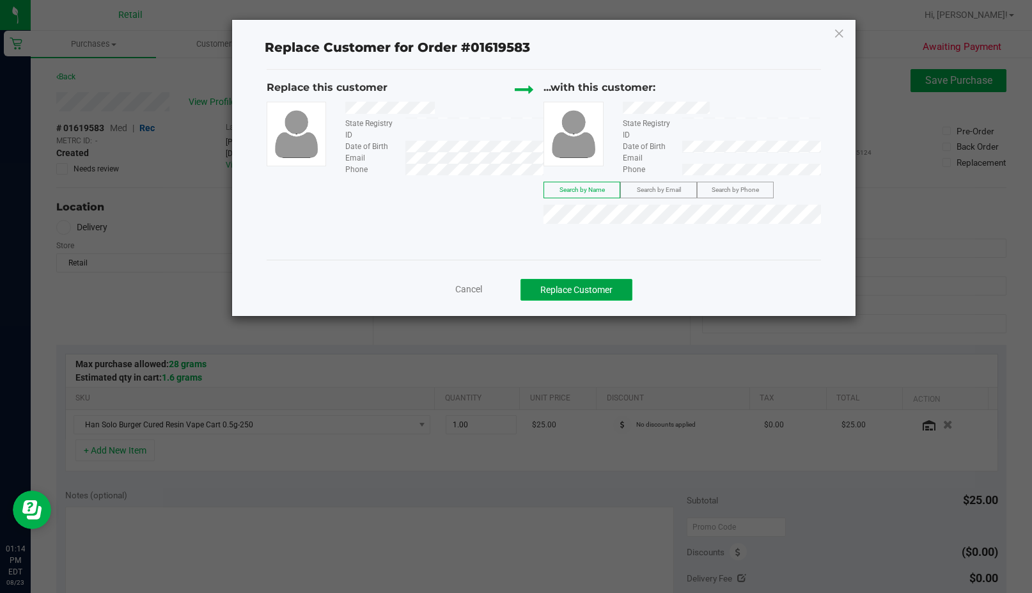
click at [582, 285] on button "Replace Customer" at bounding box center [576, 290] width 112 height 22
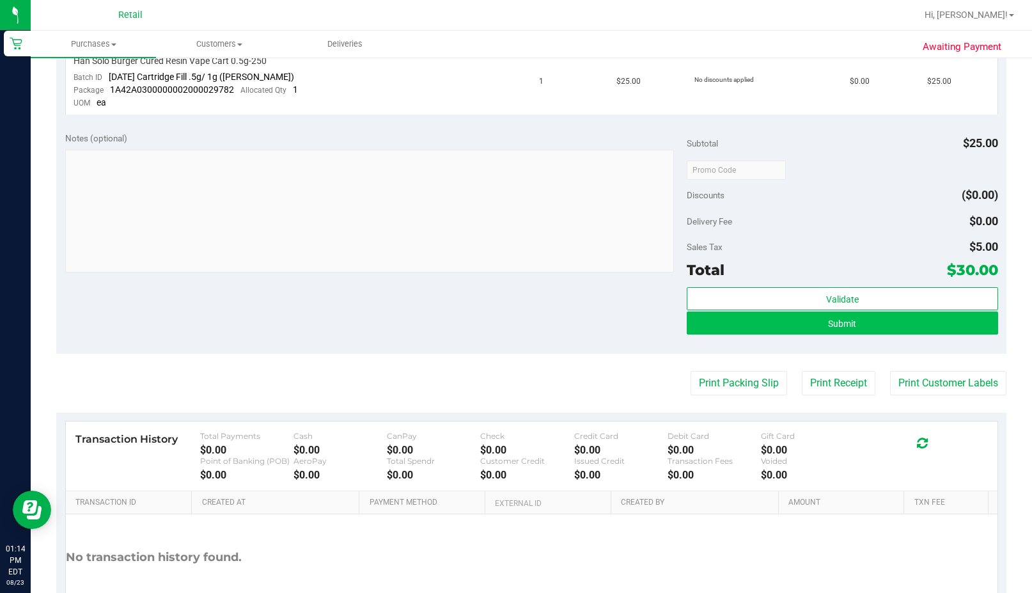
scroll to position [444, 0]
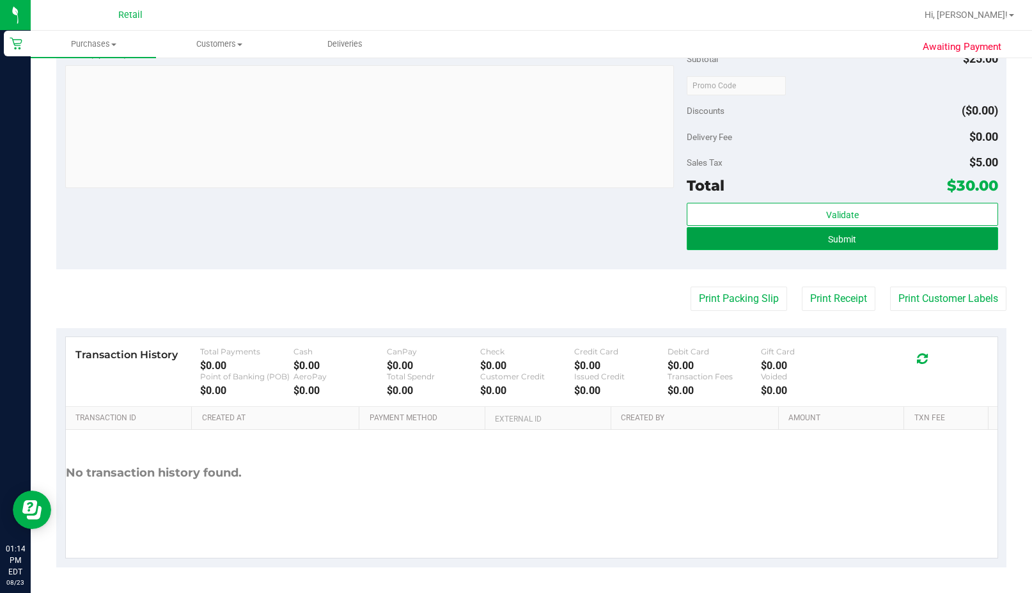
click at [588, 238] on button "Submit" at bounding box center [842, 238] width 311 height 23
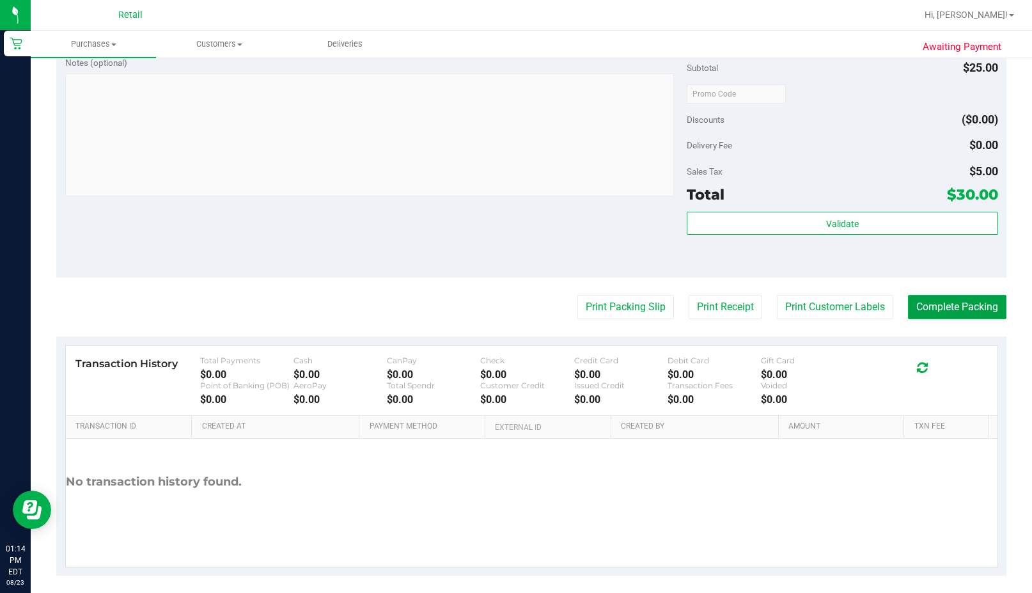
click at [588, 307] on button "Complete Packing" at bounding box center [957, 307] width 98 height 24
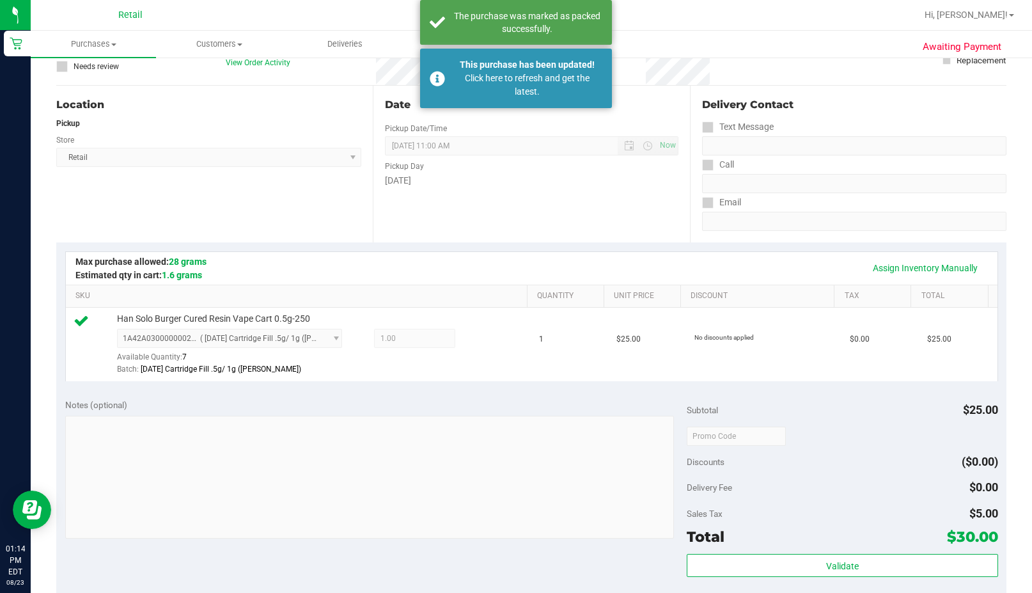
scroll to position [0, 0]
